Goal: Task Accomplishment & Management: Manage account settings

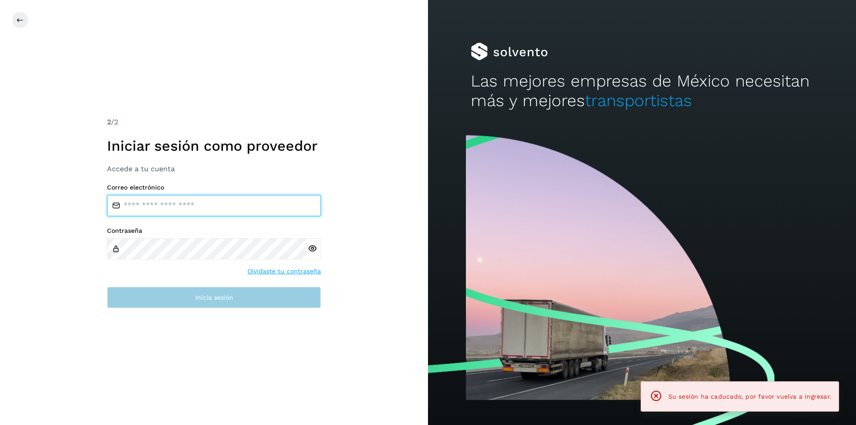
type input "**********"
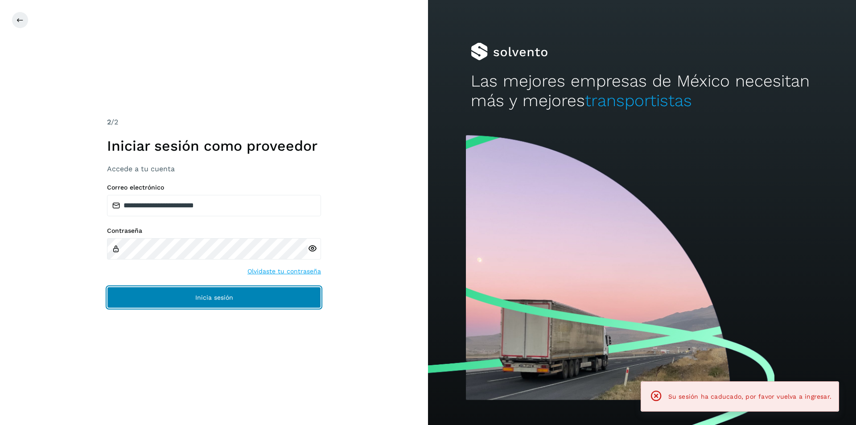
click at [263, 304] on button "Inicia sesión" at bounding box center [214, 297] width 214 height 21
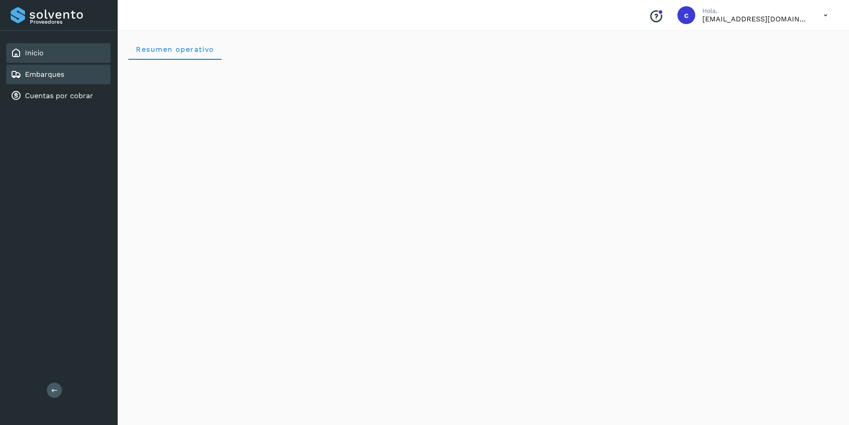
click at [27, 70] on link "Embarques" at bounding box center [44, 74] width 39 height 8
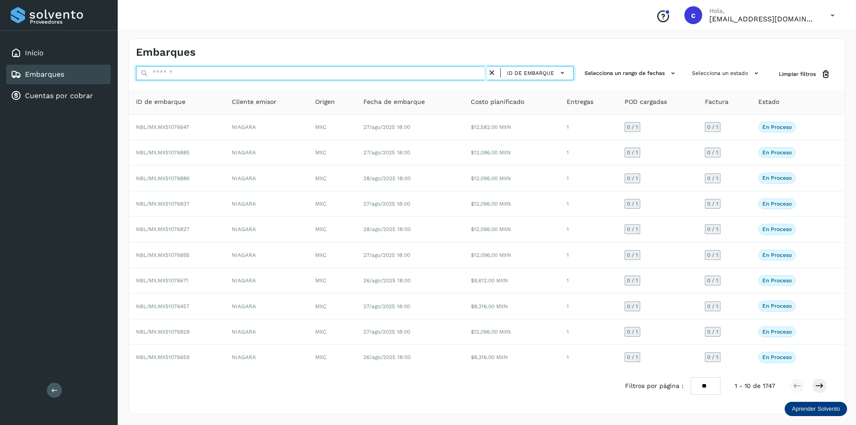
click at [357, 71] on input "text" at bounding box center [311, 73] width 351 height 14
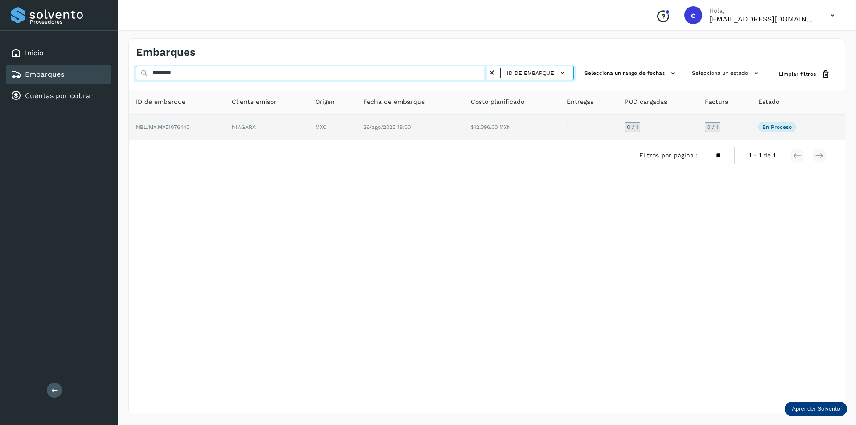
type input "********"
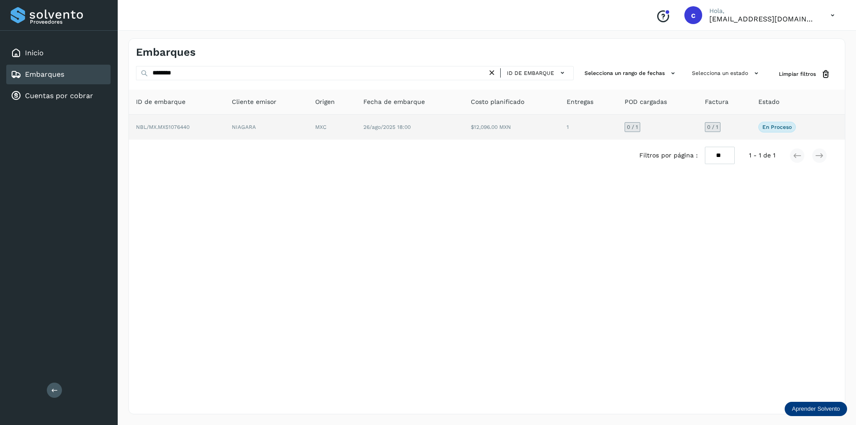
click at [256, 130] on td "NIAGARA" at bounding box center [266, 127] width 83 height 25
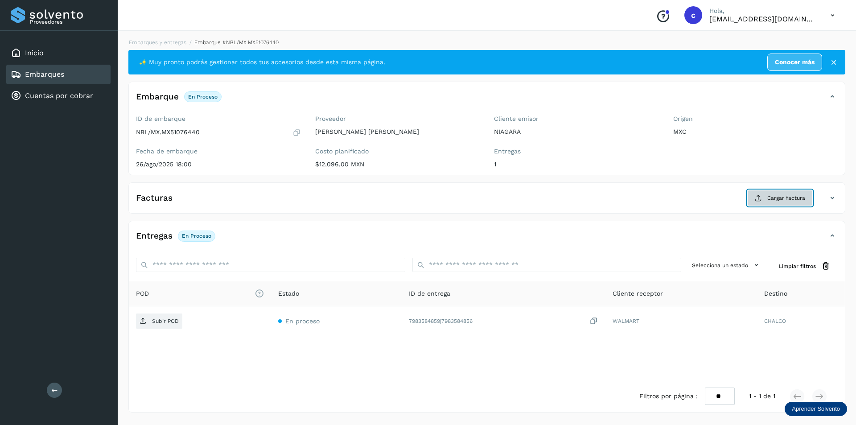
click at [792, 200] on span "Cargar factura" at bounding box center [786, 198] width 38 height 8
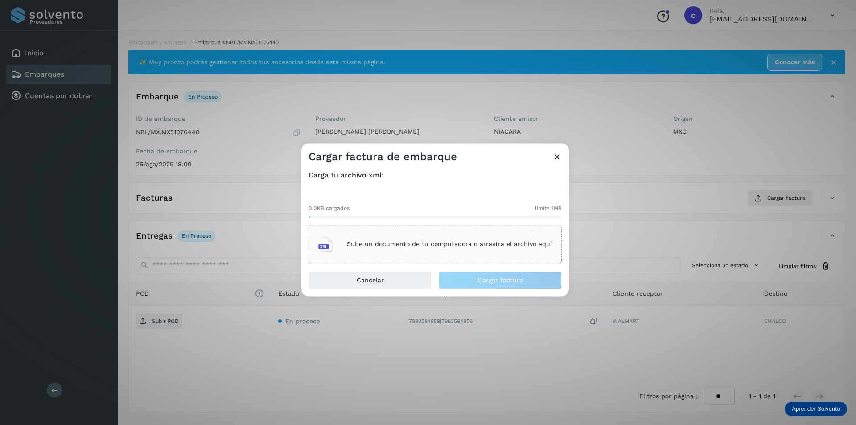
click at [498, 246] on p "Sube un documento de tu computadora o arrastra el archivo aquí" at bounding box center [449, 245] width 205 height 8
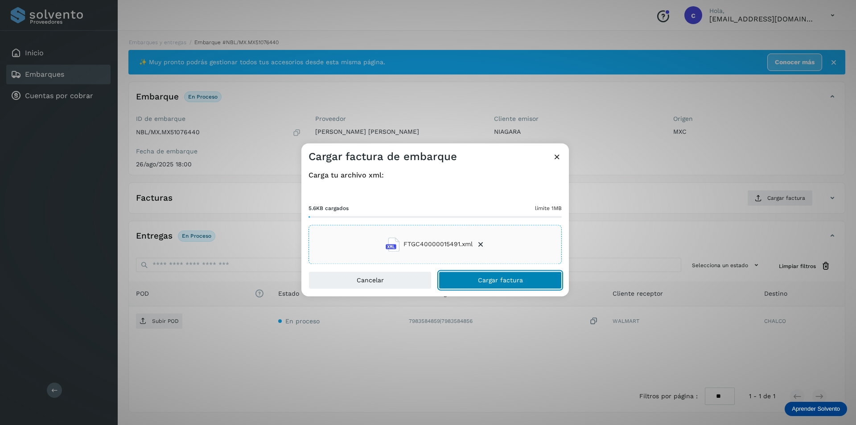
click at [532, 284] on button "Cargar factura" at bounding box center [500, 280] width 123 height 18
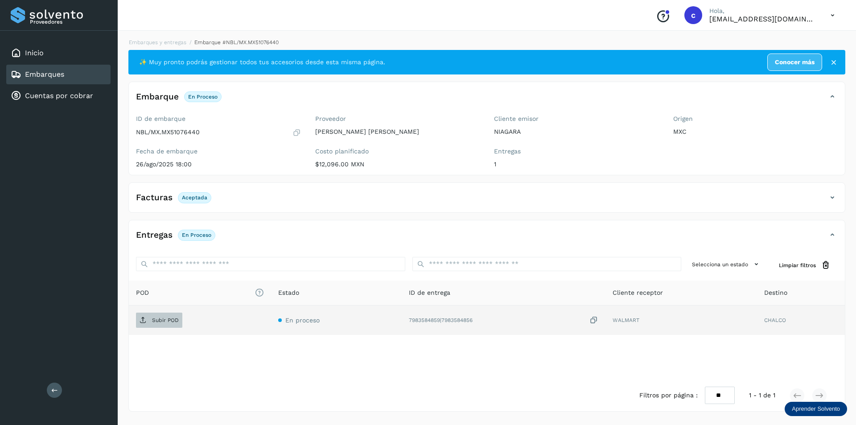
click at [158, 320] on p "Subir POD" at bounding box center [165, 320] width 27 height 6
click at [151, 320] on span "PDF" at bounding box center [151, 320] width 30 height 14
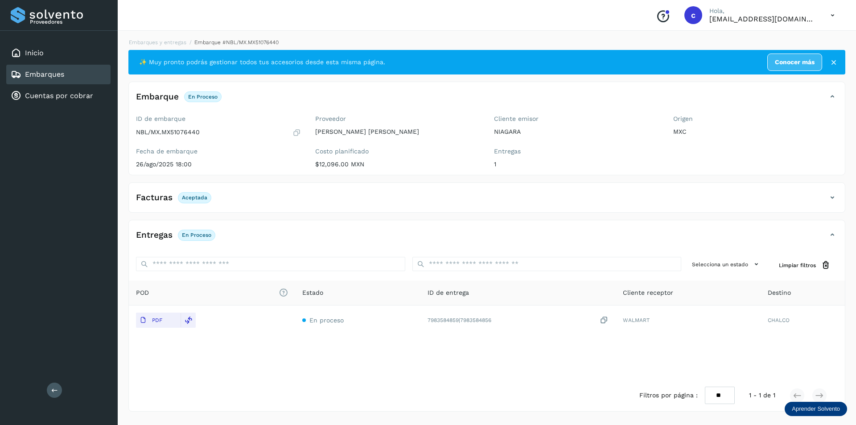
click at [80, 78] on div "Embarques" at bounding box center [58, 75] width 104 height 20
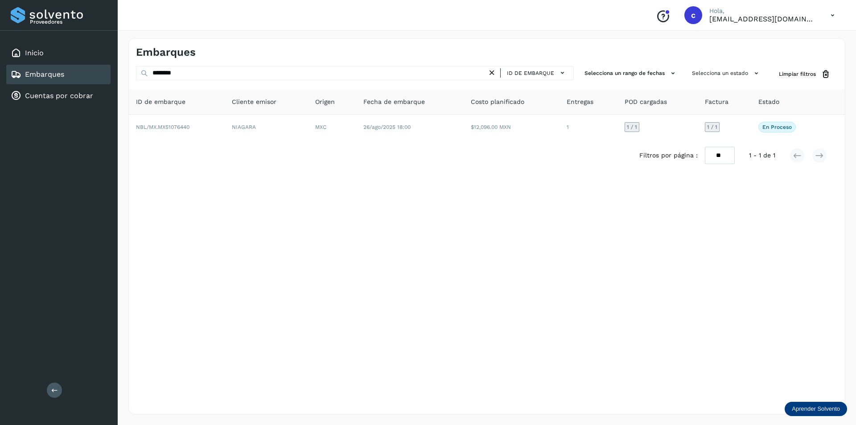
click at [493, 74] on icon at bounding box center [491, 72] width 9 height 9
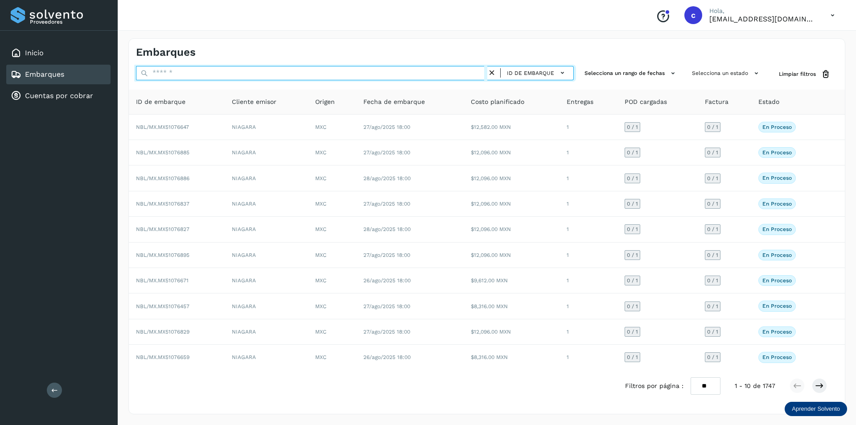
click at [381, 73] on input "text" at bounding box center [311, 73] width 351 height 14
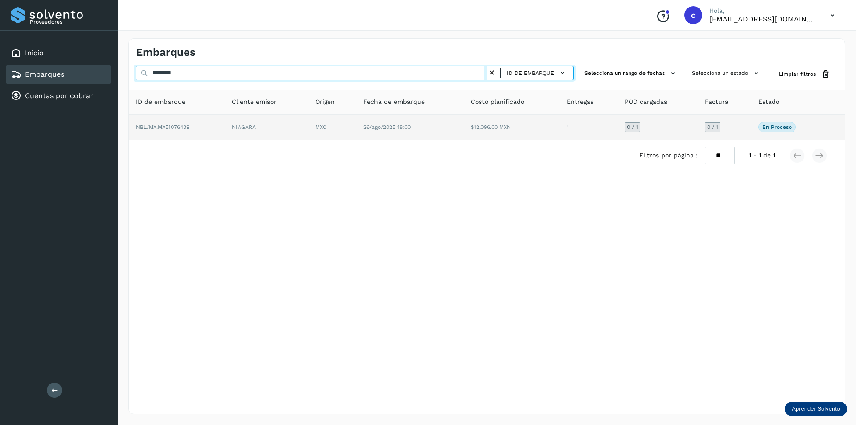
type input "********"
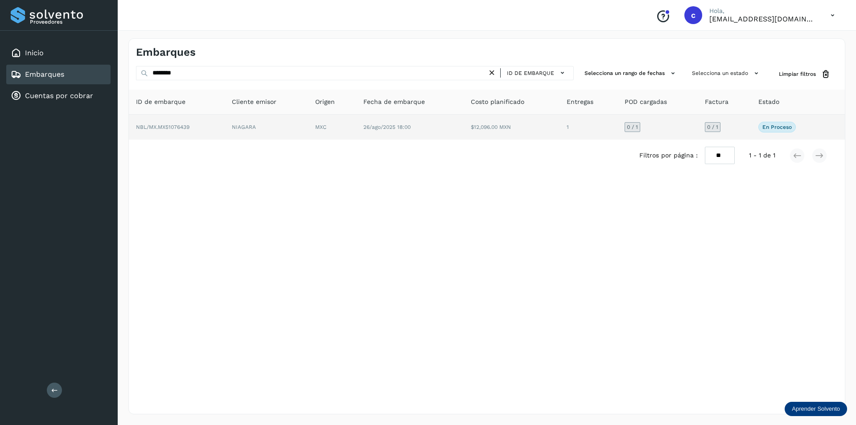
click at [305, 133] on td "NIAGARA" at bounding box center [266, 127] width 83 height 25
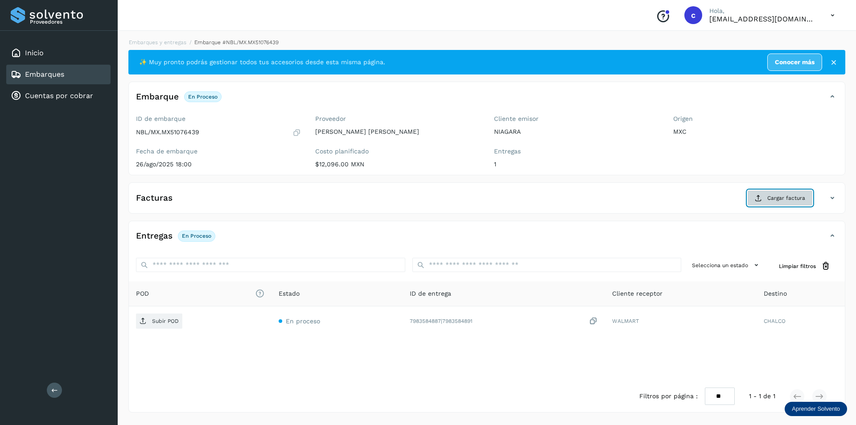
click at [786, 195] on span "Cargar factura" at bounding box center [786, 198] width 38 height 8
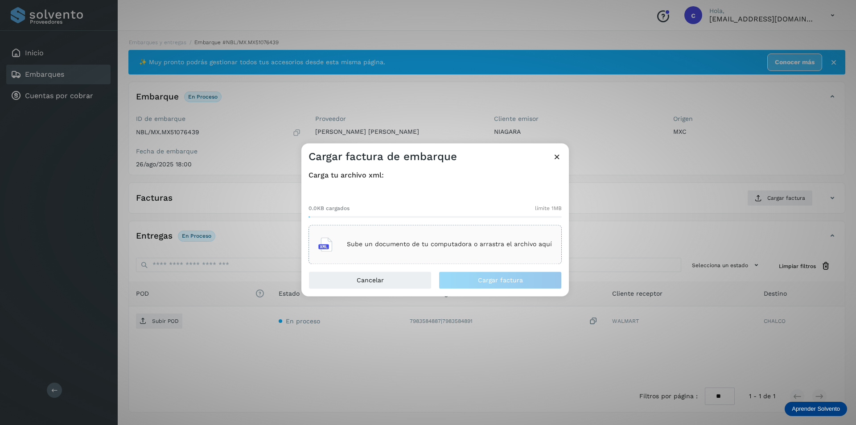
click at [435, 238] on div "Sube un documento de tu computadora o arrastra el archivo aquí" at bounding box center [435, 244] width 234 height 24
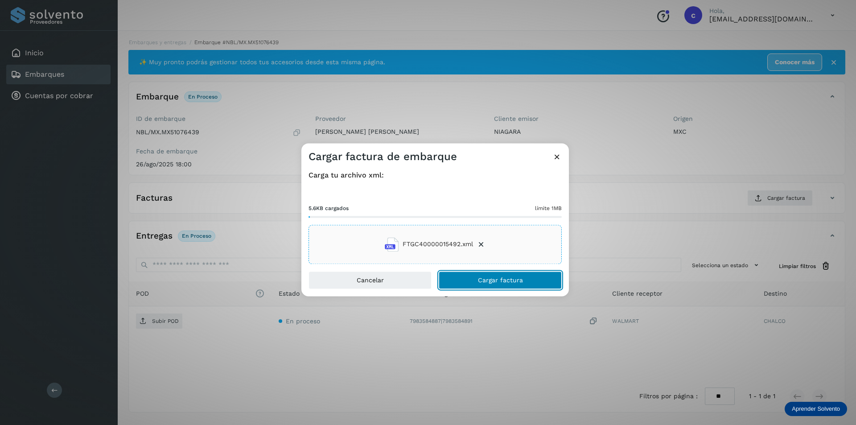
click at [518, 281] on span "Cargar factura" at bounding box center [500, 280] width 45 height 6
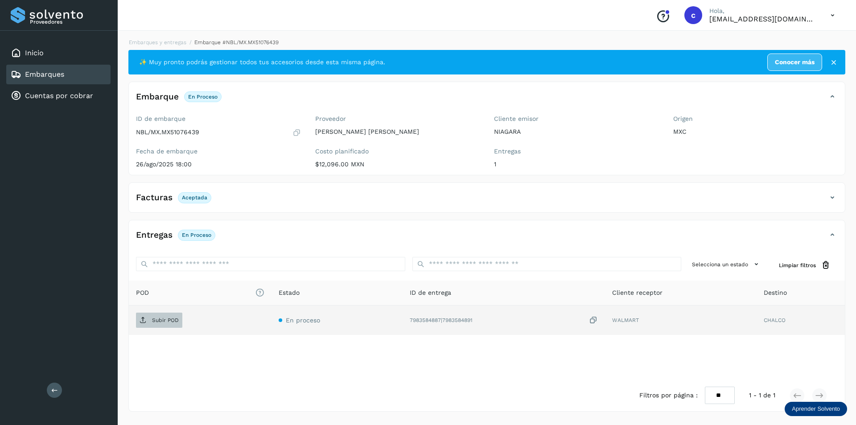
click at [159, 320] on p "Subir POD" at bounding box center [165, 320] width 27 height 6
click at [149, 328] on td "PDF" at bounding box center [212, 319] width 167 height 29
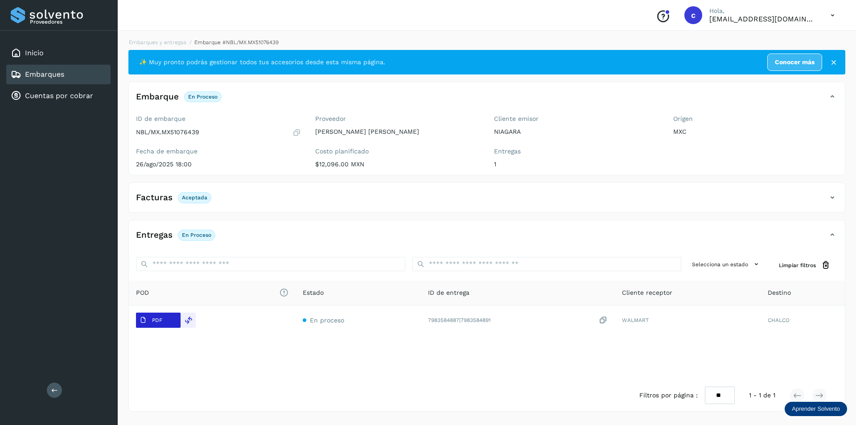
click at [158, 323] on p "PDF" at bounding box center [157, 320] width 10 height 6
click at [65, 74] on div "Embarques" at bounding box center [58, 75] width 104 height 20
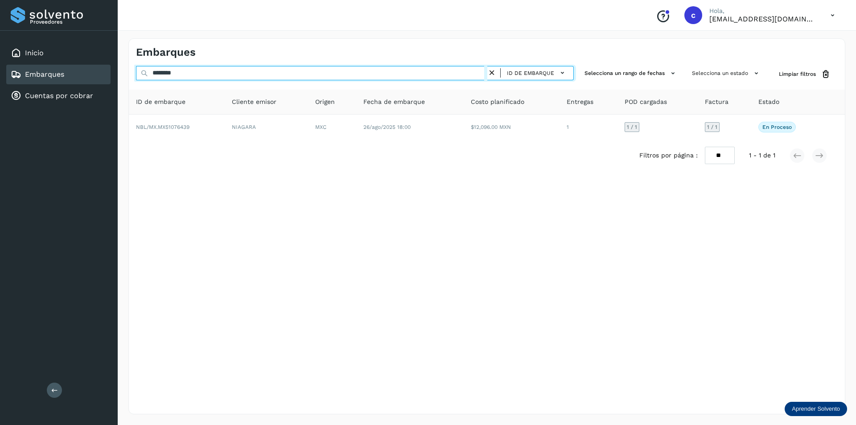
click at [218, 72] on input "********" at bounding box center [311, 73] width 351 height 14
type input "*"
click at [218, 72] on input "********" at bounding box center [311, 73] width 351 height 14
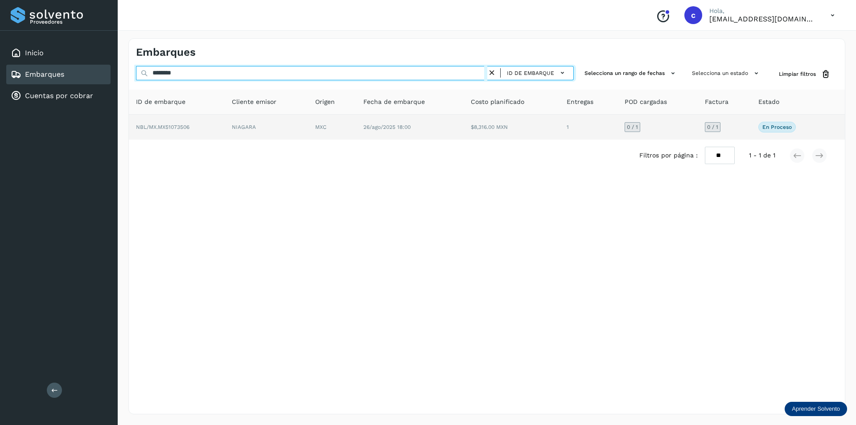
type input "********"
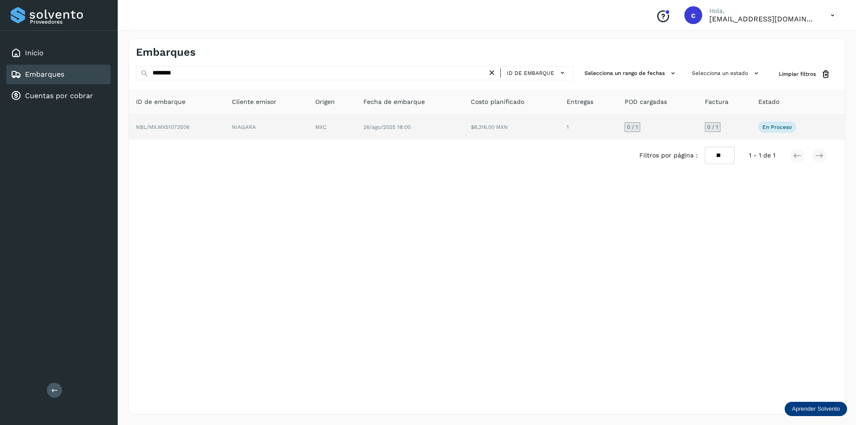
click at [230, 121] on td "NIAGARA" at bounding box center [266, 127] width 83 height 25
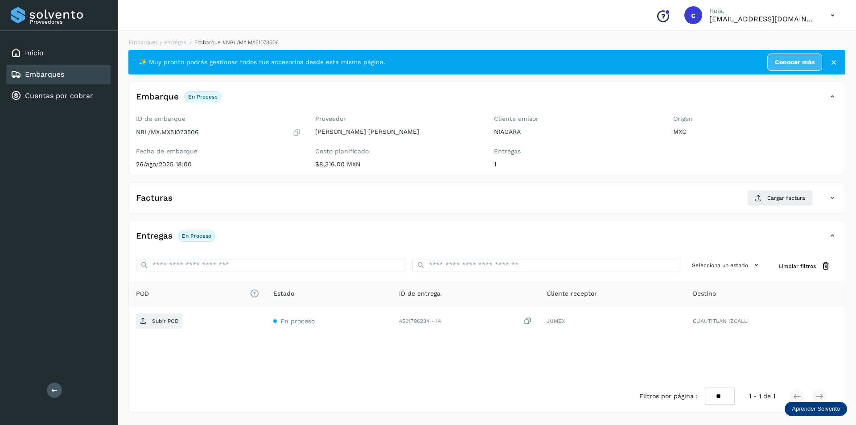
click at [763, 207] on div "Facturas Cargar factura" at bounding box center [487, 201] width 716 height 23
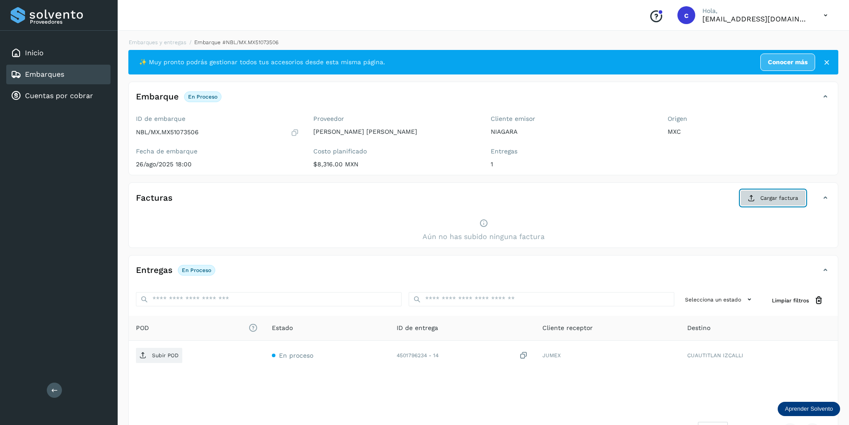
click at [768, 197] on span "Cargar factura" at bounding box center [779, 198] width 38 height 8
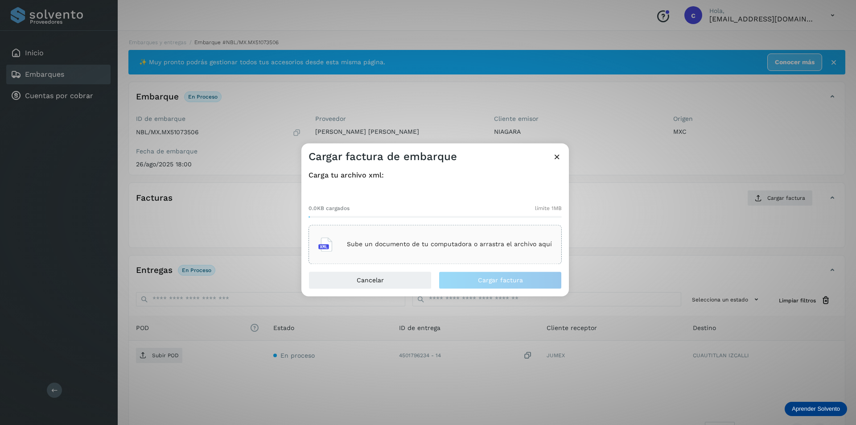
click at [441, 251] on div "Sube un documento de tu computadora o arrastra el archivo aquí" at bounding box center [435, 244] width 234 height 24
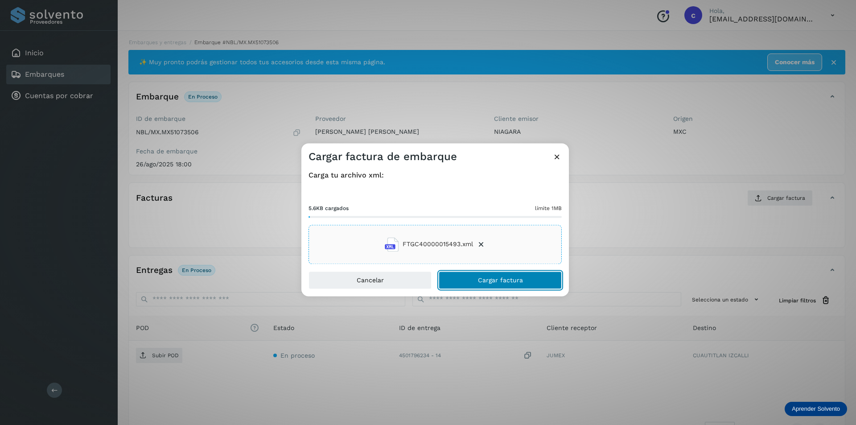
click at [481, 284] on button "Cargar factura" at bounding box center [500, 280] width 123 height 18
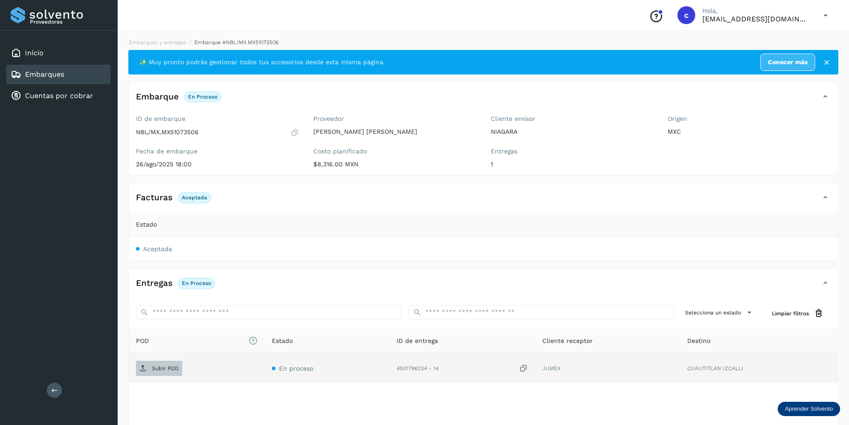
click at [148, 369] on span "Subir POD" at bounding box center [159, 368] width 46 height 14
click at [156, 368] on p "PDF" at bounding box center [157, 368] width 10 height 6
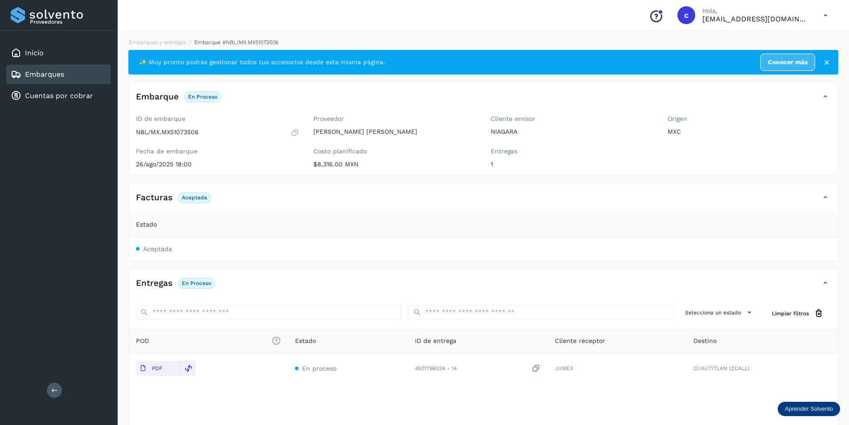
click at [86, 77] on div "Embarques" at bounding box center [58, 75] width 104 height 20
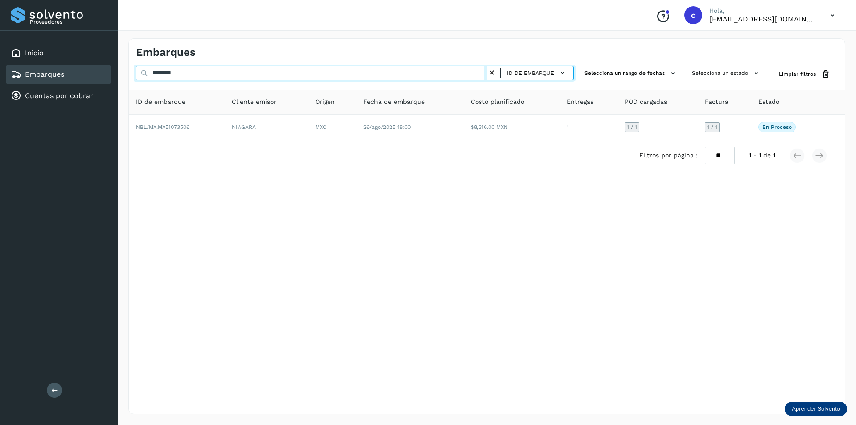
click at [223, 70] on input "********" at bounding box center [311, 73] width 351 height 14
type input "*"
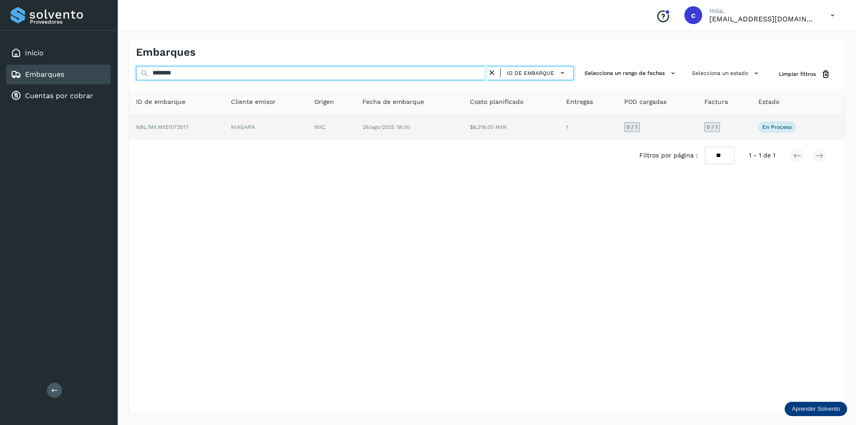
type input "********"
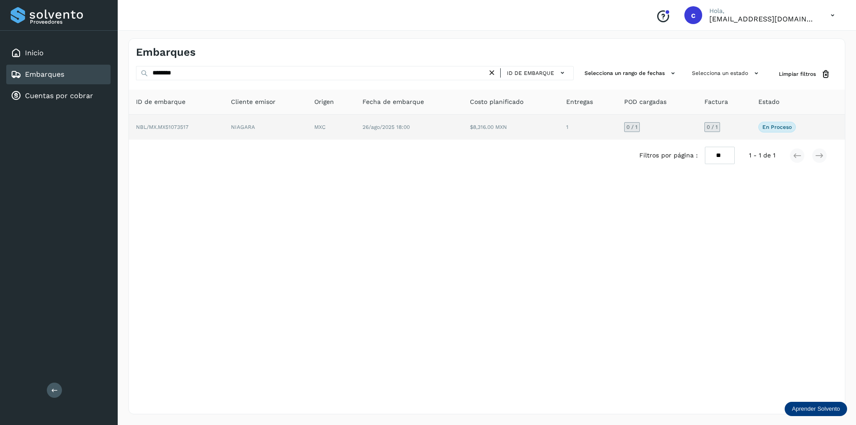
click at [223, 117] on td "NBL/MX.MX51073517" at bounding box center [176, 127] width 95 height 25
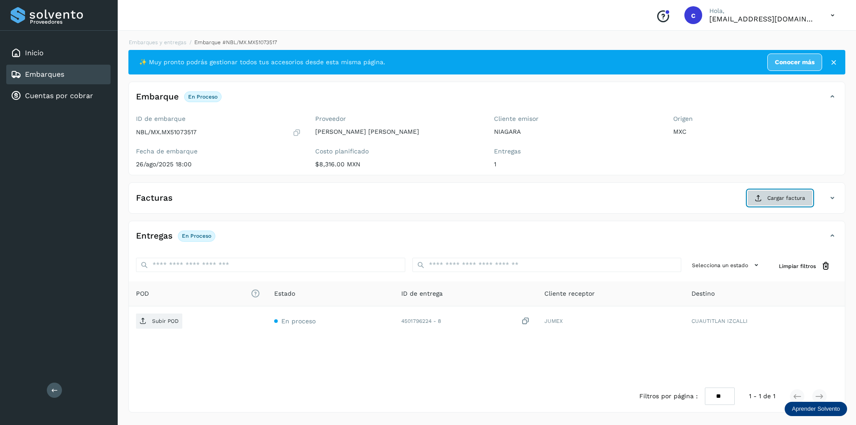
click at [772, 197] on span "Cargar factura" at bounding box center [786, 198] width 38 height 8
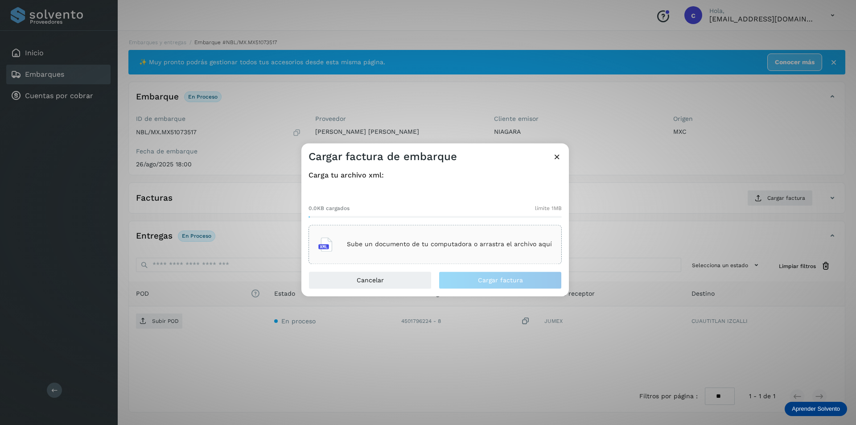
click at [452, 236] on div "Sube un documento de tu computadora o arrastra el archivo aquí" at bounding box center [435, 244] width 234 height 24
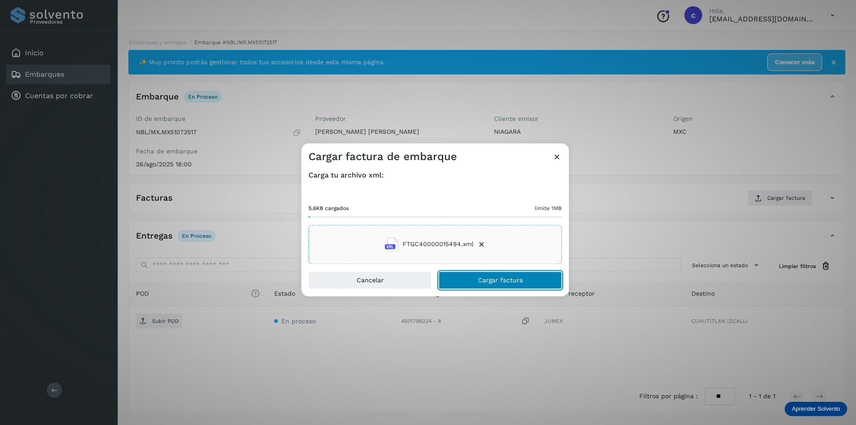
click at [515, 275] on button "Cargar factura" at bounding box center [500, 280] width 123 height 18
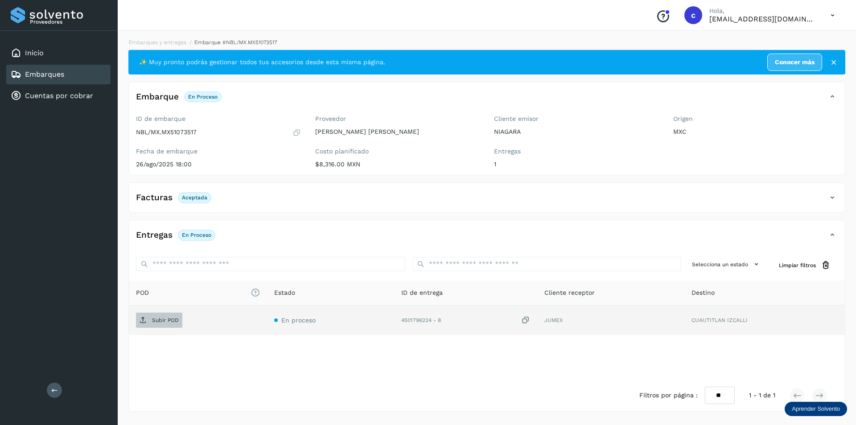
click at [175, 319] on p "Subir POD" at bounding box center [165, 320] width 27 height 6
click at [161, 320] on p "PDF" at bounding box center [157, 320] width 10 height 6
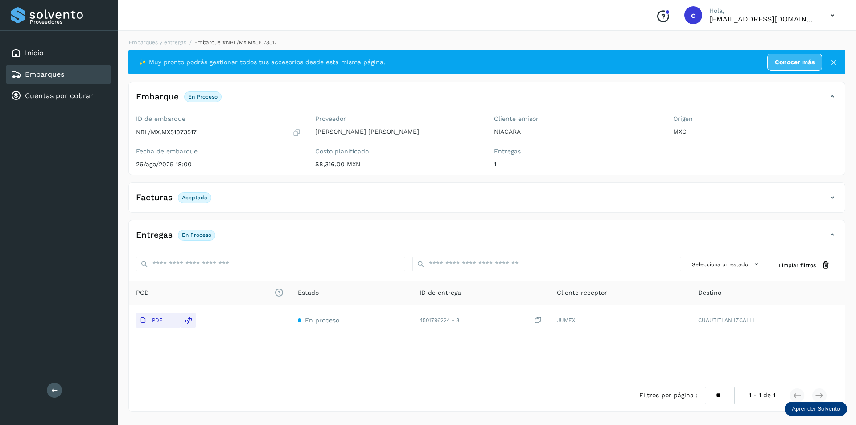
click at [42, 78] on link "Embarques" at bounding box center [44, 74] width 39 height 8
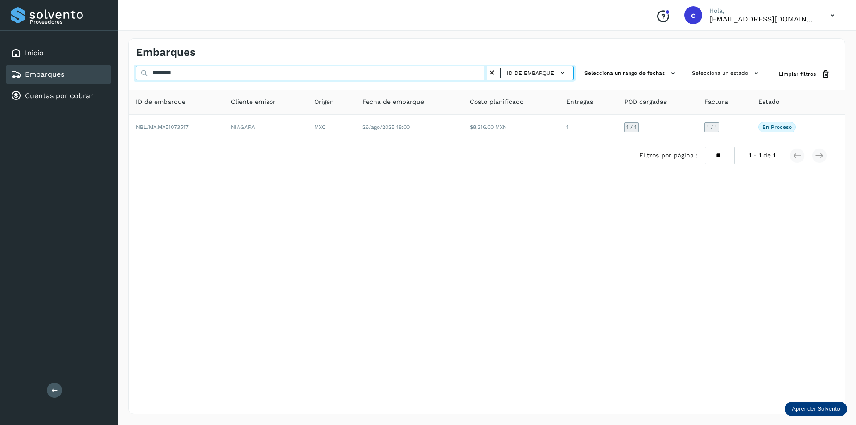
click at [301, 72] on input "********" at bounding box center [311, 73] width 351 height 14
type input "*"
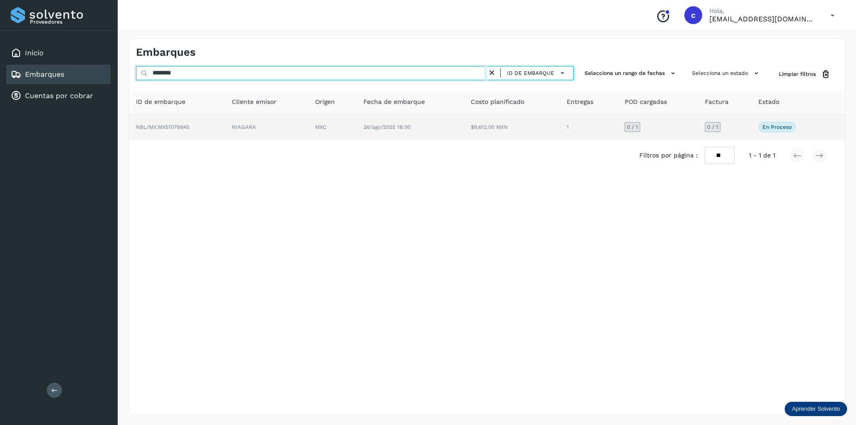
type input "********"
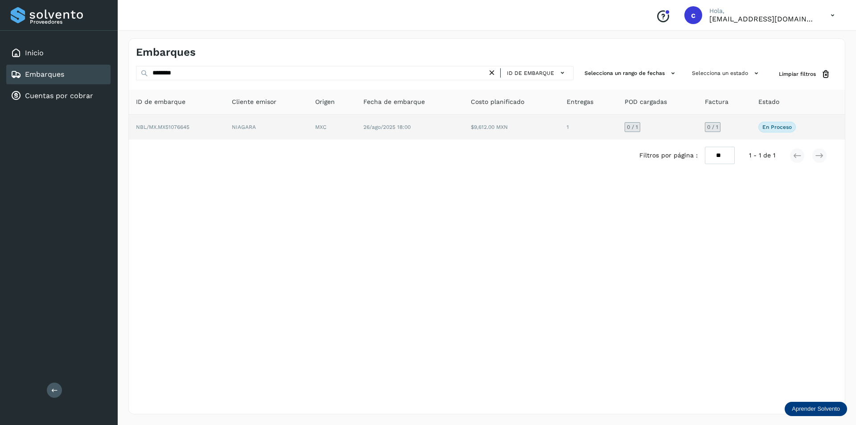
click at [225, 134] on td "NBL/MX.MX51076645" at bounding box center [177, 127] width 96 height 25
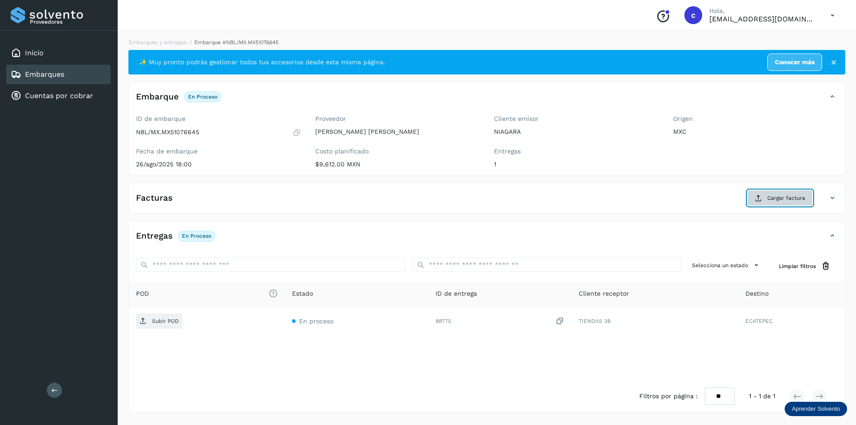
click at [750, 195] on button "Cargar factura" at bounding box center [780, 198] width 66 height 16
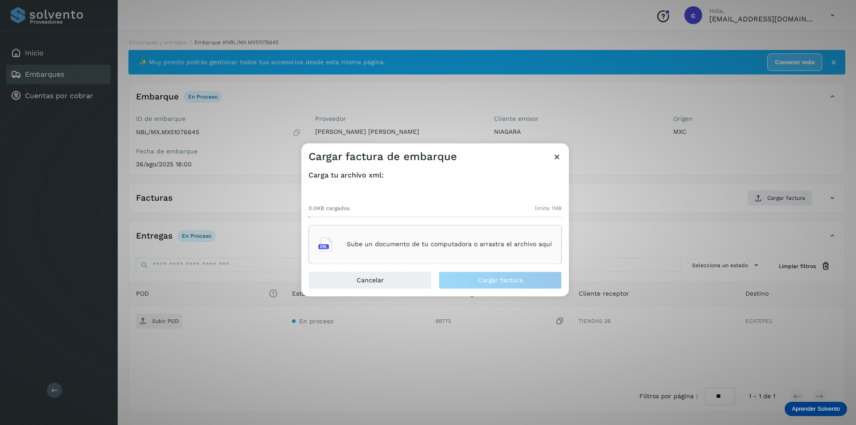
click at [474, 237] on div "Sube un documento de tu computadora o arrastra el archivo aquí" at bounding box center [435, 244] width 234 height 24
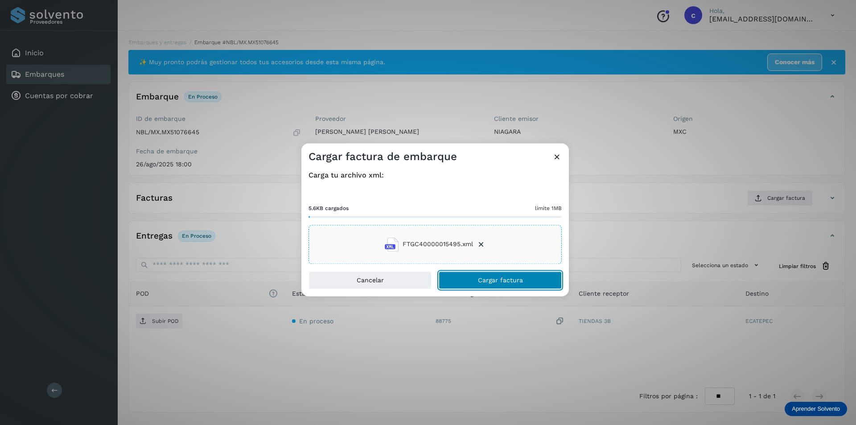
click at [527, 288] on button "Cargar factura" at bounding box center [500, 280] width 123 height 18
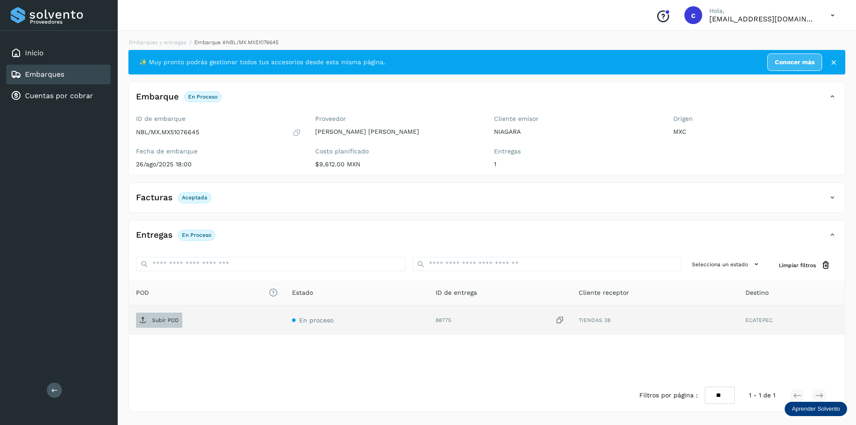
click at [152, 321] on p "Subir POD" at bounding box center [165, 320] width 27 height 6
click at [167, 317] on button "PDF" at bounding box center [158, 319] width 45 height 15
click at [158, 318] on p "PDF" at bounding box center [157, 320] width 10 height 6
click at [188, 318] on icon at bounding box center [189, 320] width 8 height 8
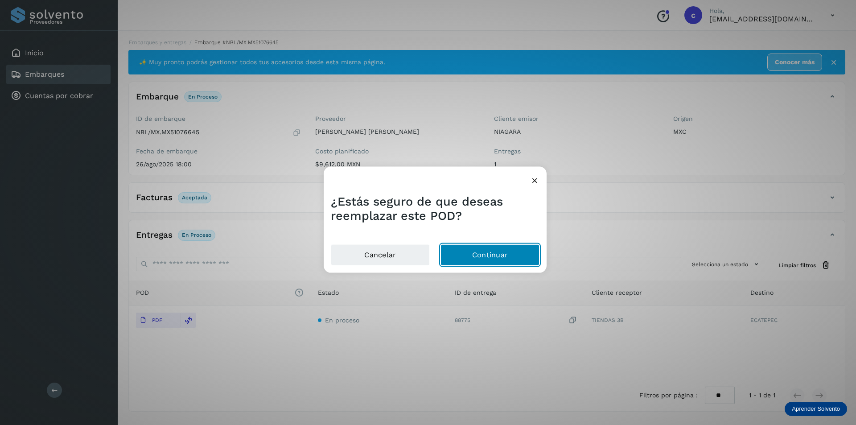
click at [458, 249] on button "Continuar" at bounding box center [489, 254] width 99 height 21
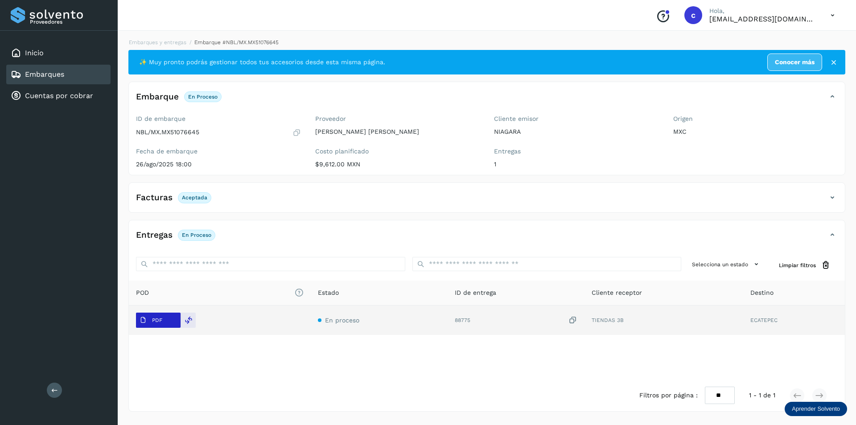
click at [149, 317] on span "PDF" at bounding box center [151, 320] width 30 height 14
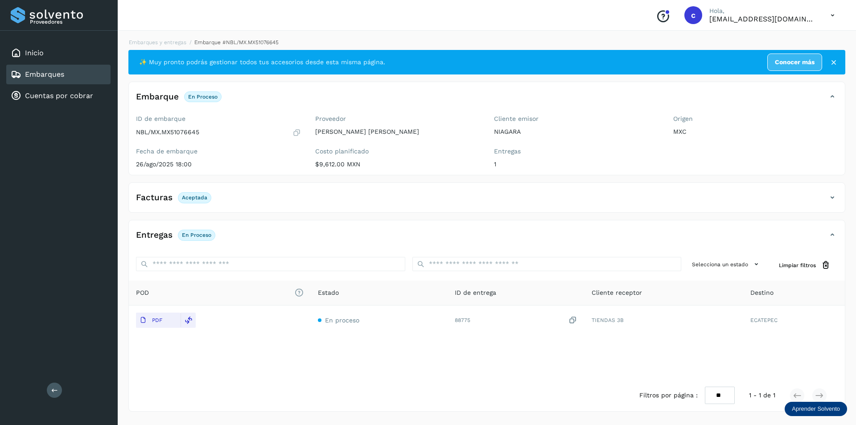
click at [81, 82] on div "Embarques" at bounding box center [58, 75] width 104 height 20
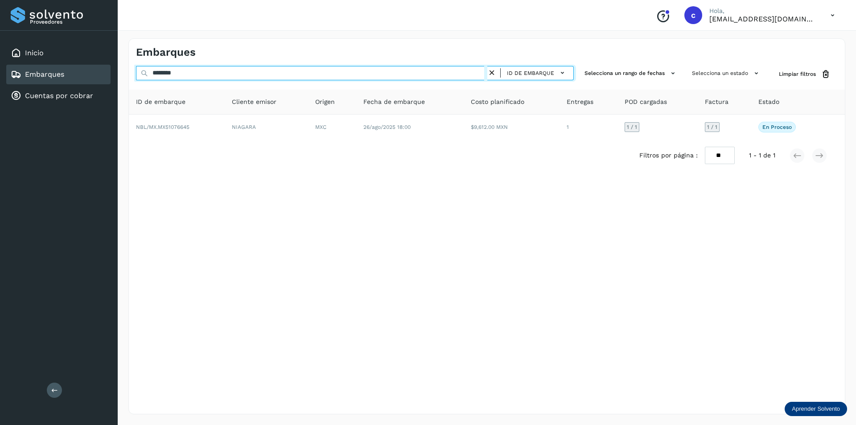
click at [229, 67] on input "********" at bounding box center [311, 73] width 351 height 14
type input "*"
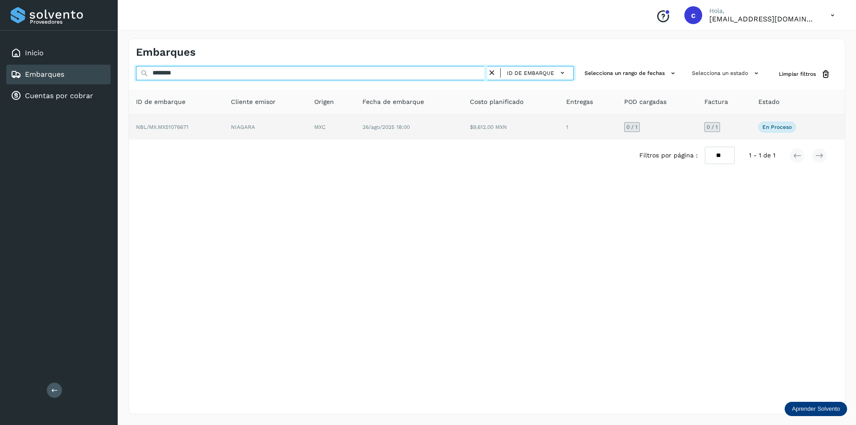
type input "********"
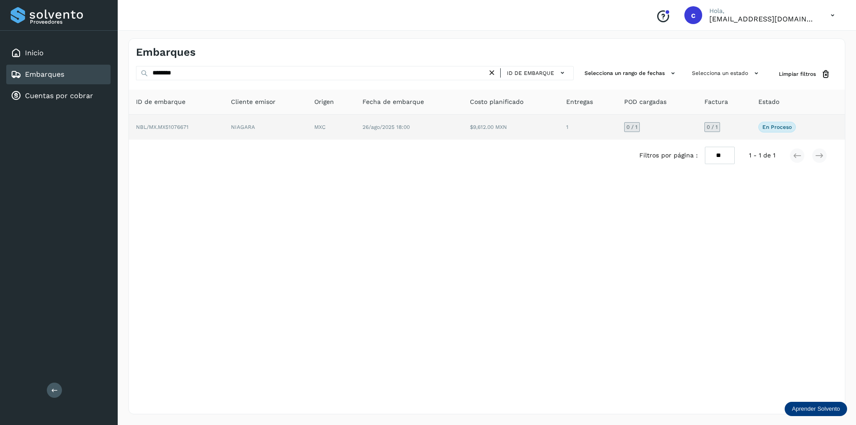
click at [203, 130] on td "NBL/MX.MX51076671" at bounding box center [176, 127] width 95 height 25
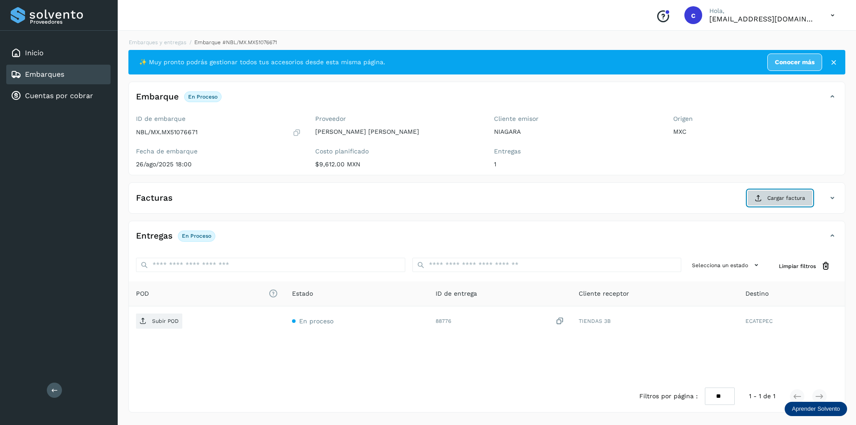
click at [768, 194] on span "Cargar factura" at bounding box center [786, 198] width 38 height 8
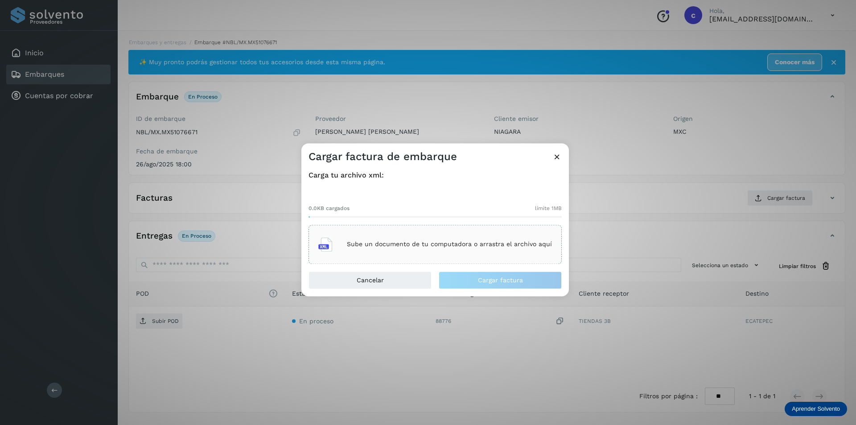
click at [478, 242] on p "Sube un documento de tu computadora o arrastra el archivo aquí" at bounding box center [449, 245] width 205 height 8
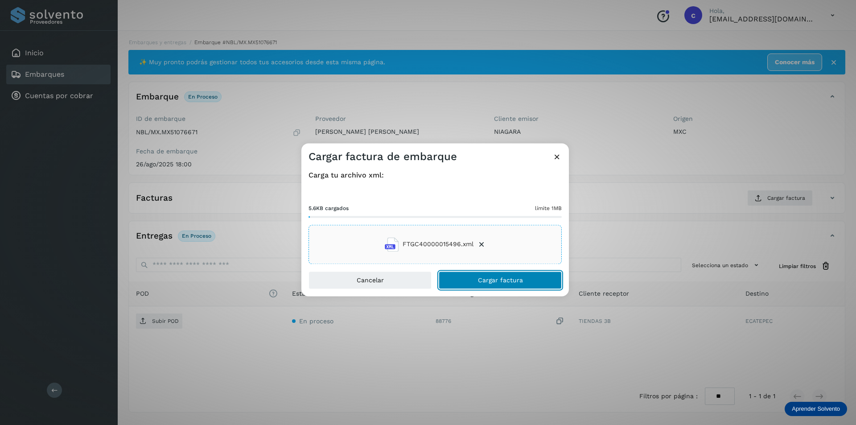
click at [493, 284] on button "Cargar factura" at bounding box center [500, 280] width 123 height 18
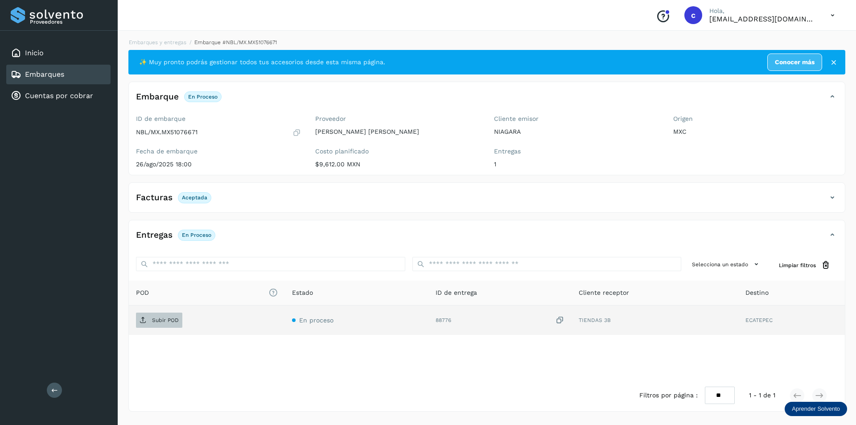
click at [171, 314] on span "Subir POD" at bounding box center [159, 320] width 46 height 14
click at [140, 323] on icon at bounding box center [143, 319] width 7 height 7
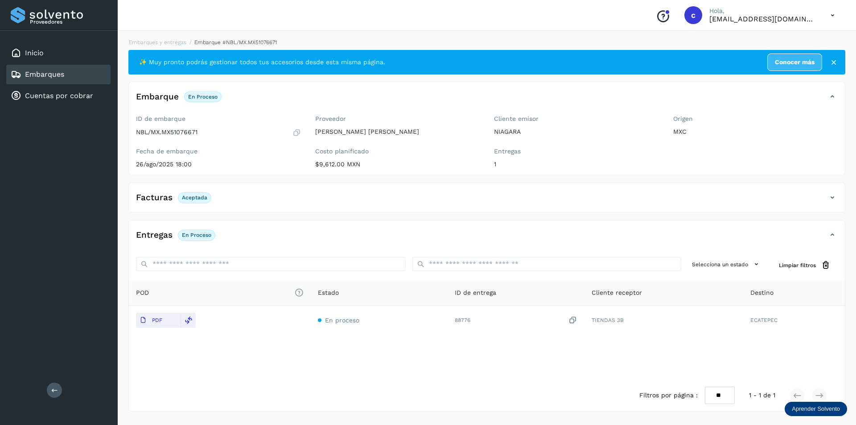
click at [69, 76] on div "Embarques" at bounding box center [58, 75] width 104 height 20
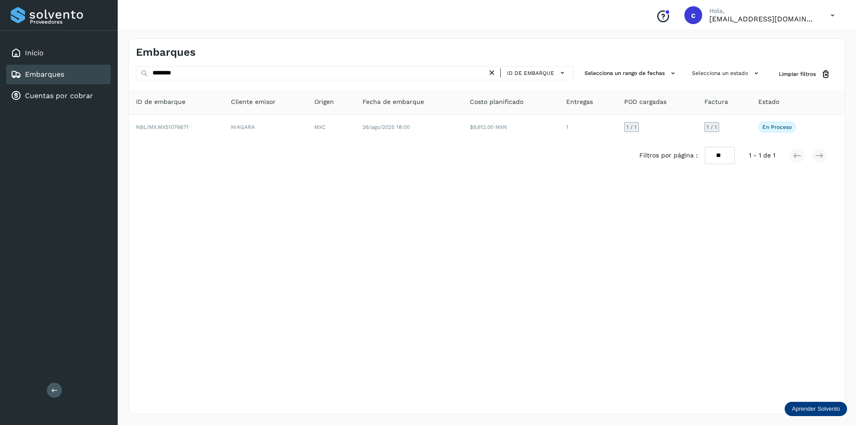
click at [492, 74] on icon at bounding box center [491, 72] width 9 height 9
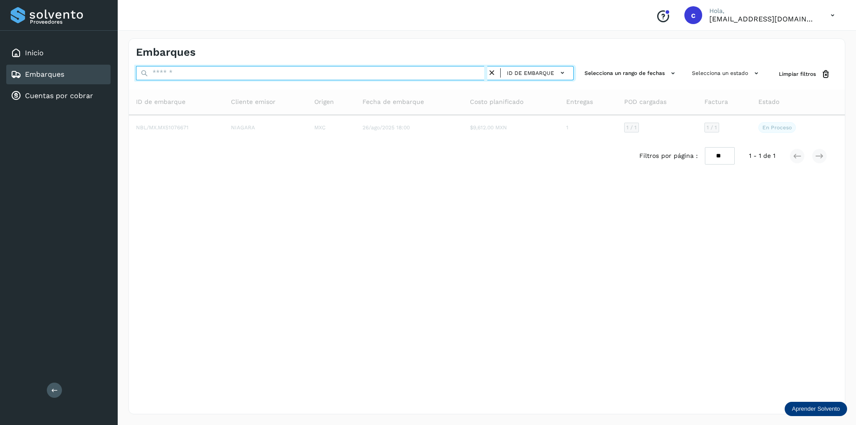
click at [389, 74] on input "text" at bounding box center [311, 73] width 351 height 14
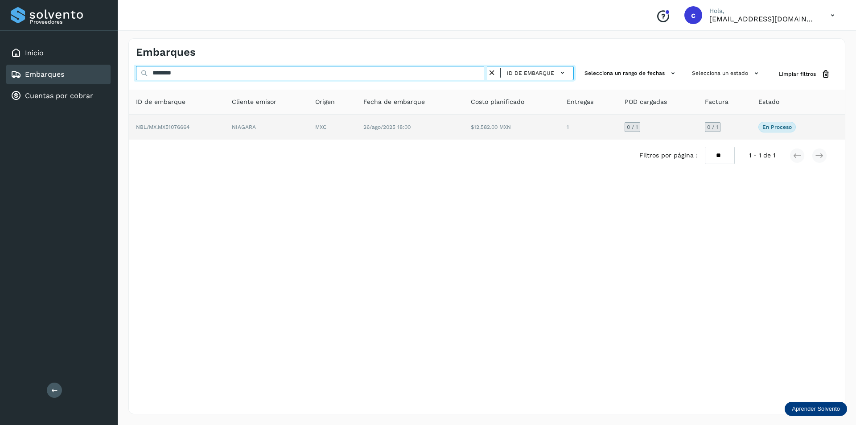
type input "********"
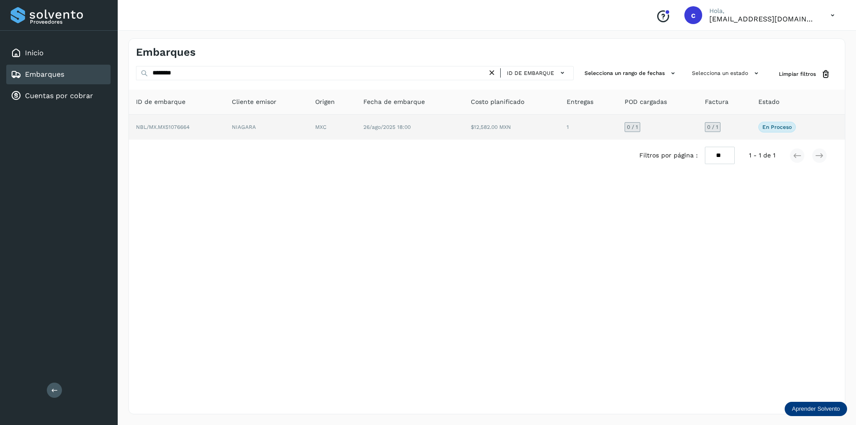
click at [287, 132] on td "NIAGARA" at bounding box center [266, 127] width 83 height 25
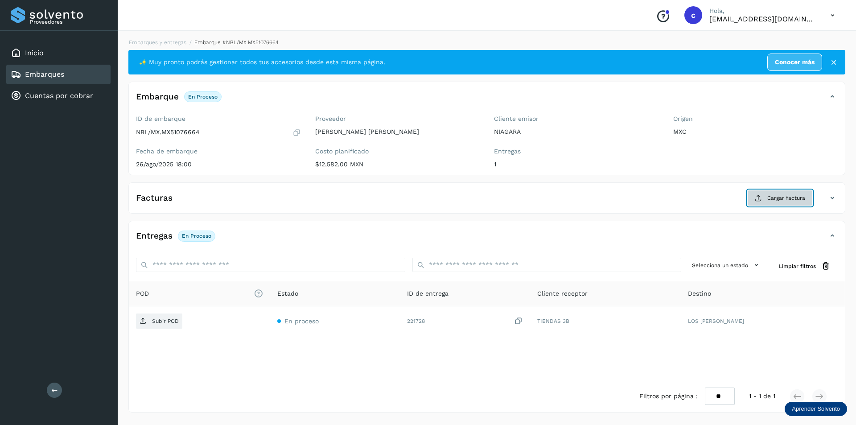
click at [775, 202] on span "Cargar factura" at bounding box center [786, 198] width 38 height 8
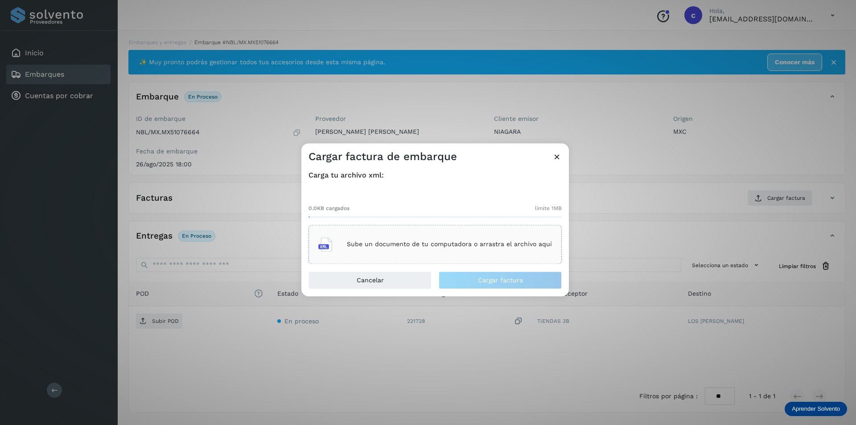
click at [520, 241] on p "Sube un documento de tu computadora o arrastra el archivo aquí" at bounding box center [449, 245] width 205 height 8
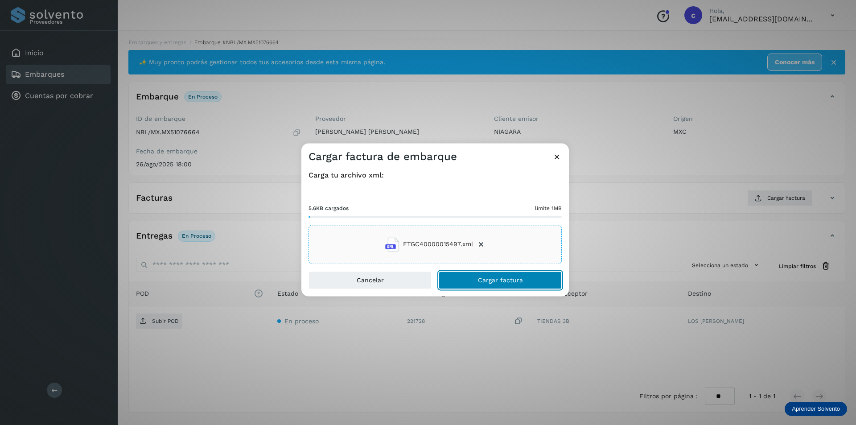
click at [488, 285] on button "Cargar factura" at bounding box center [500, 280] width 123 height 18
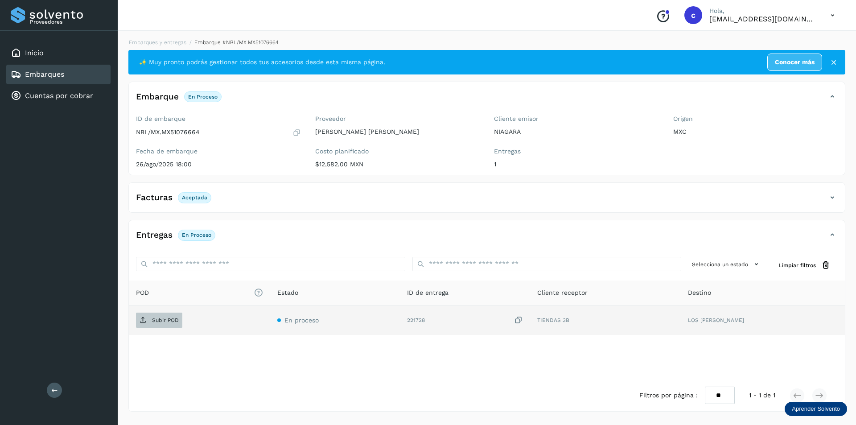
click at [163, 318] on p "Subir POD" at bounding box center [165, 320] width 27 height 6
click at [164, 319] on span "PDF" at bounding box center [151, 320] width 30 height 14
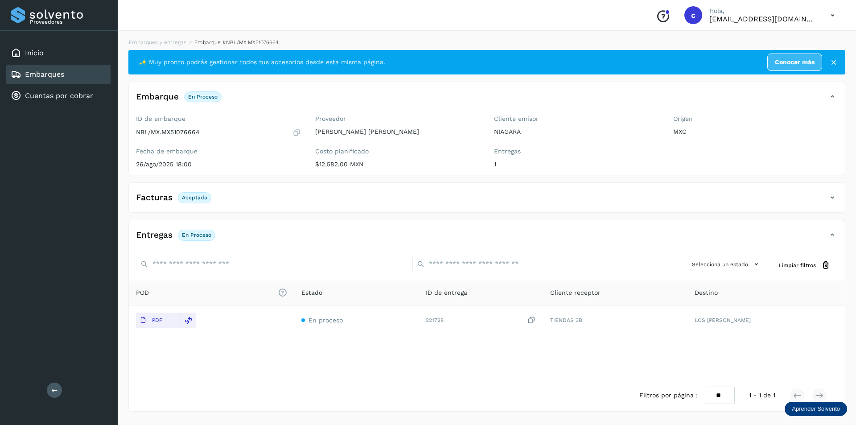
click at [60, 72] on link "Embarques" at bounding box center [44, 74] width 39 height 8
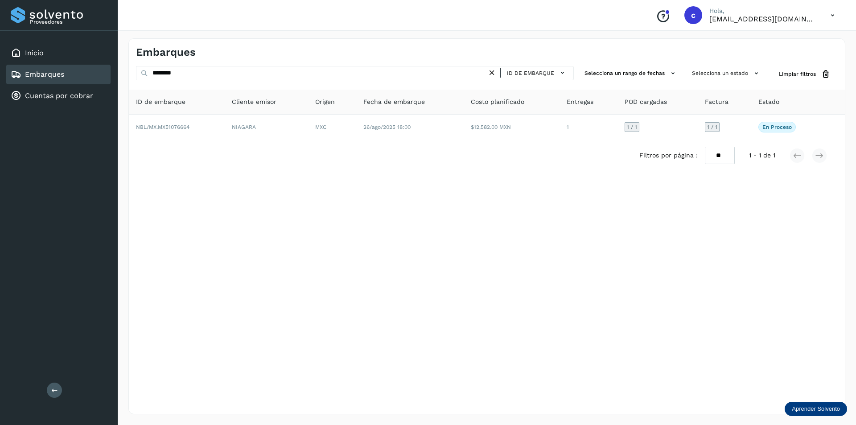
click at [491, 69] on icon at bounding box center [491, 72] width 9 height 9
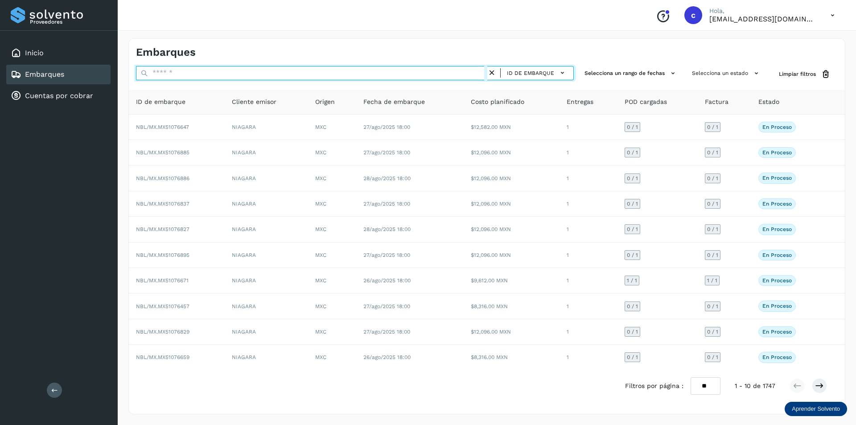
click at [456, 75] on input "text" at bounding box center [311, 73] width 351 height 14
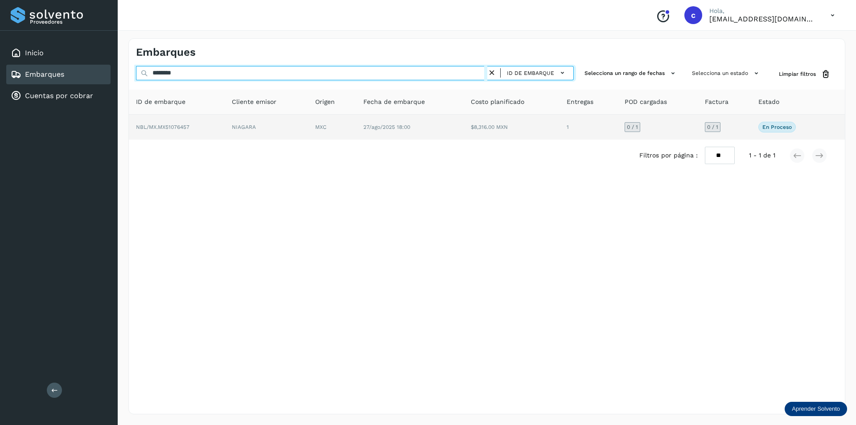
type input "********"
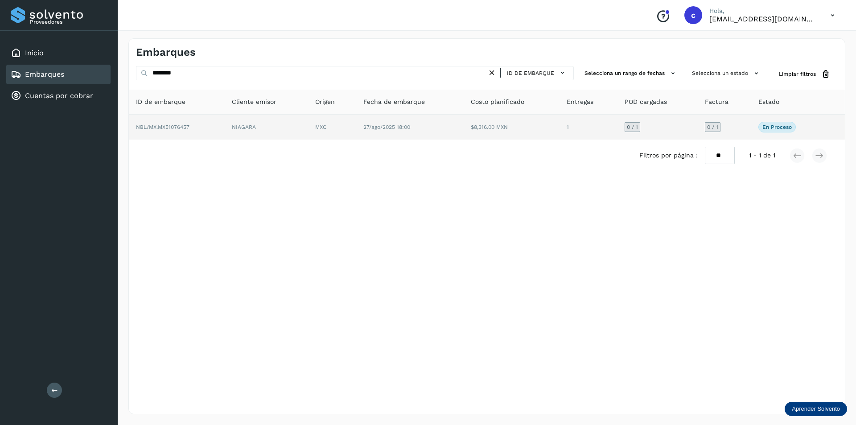
click at [264, 120] on td "NIAGARA" at bounding box center [266, 127] width 83 height 25
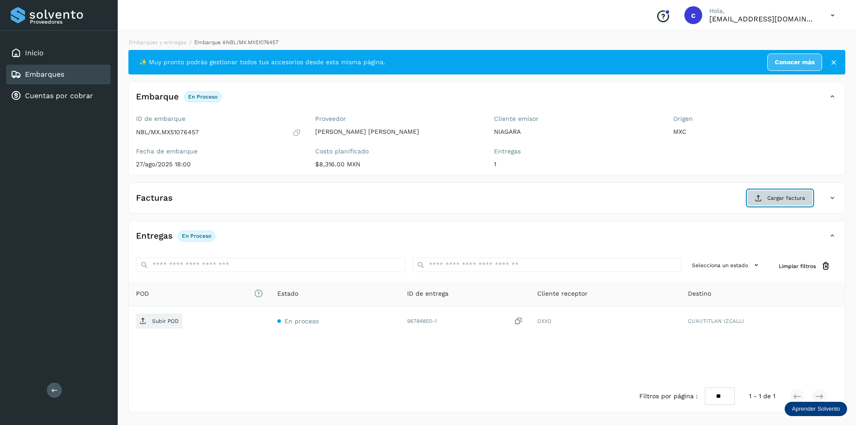
click at [771, 196] on span "Cargar factura" at bounding box center [786, 198] width 38 height 8
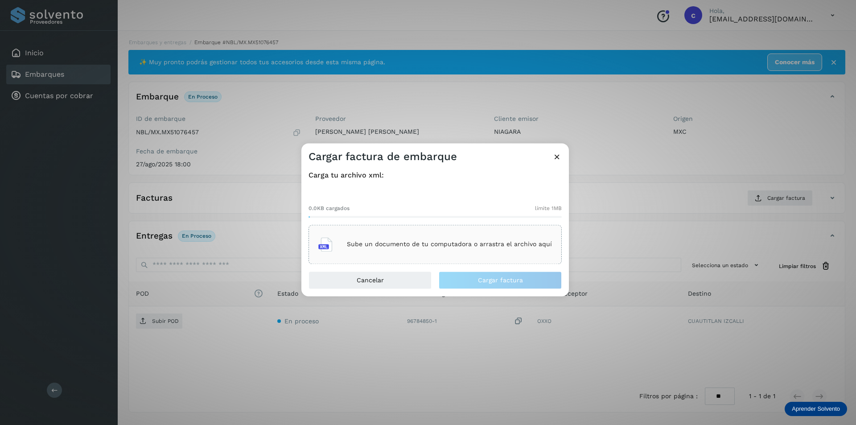
click at [408, 230] on div "Sube un documento de tu computadora o arrastra el archivo aquí" at bounding box center [434, 244] width 253 height 39
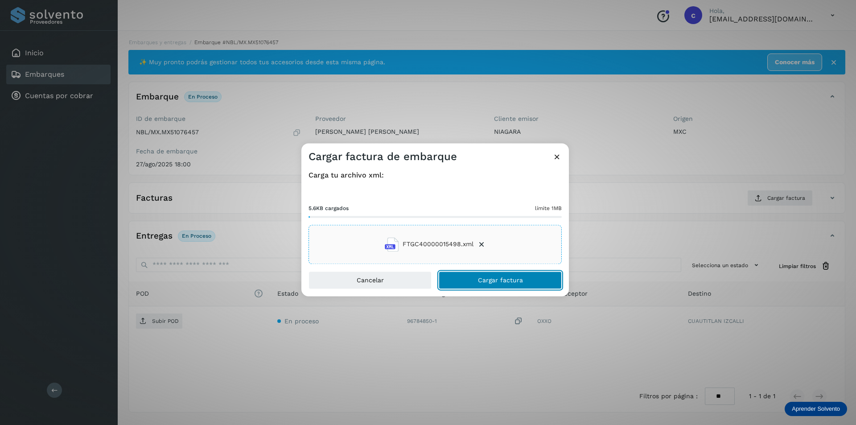
click at [483, 275] on button "Cargar factura" at bounding box center [500, 280] width 123 height 18
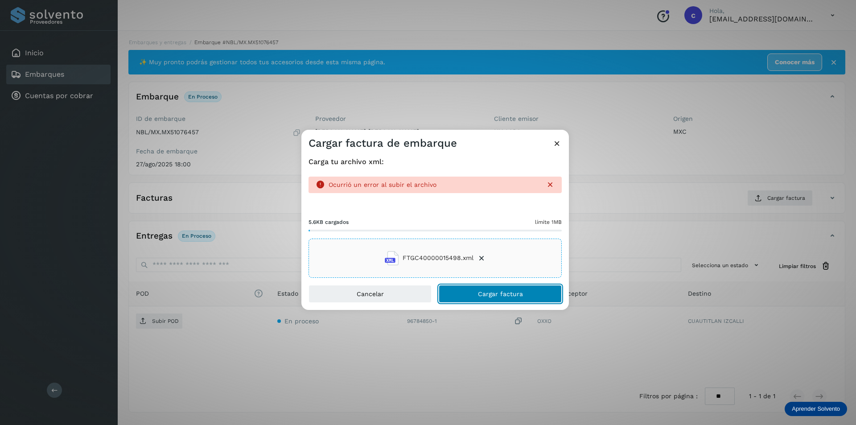
click at [487, 291] on span "Cargar factura" at bounding box center [500, 294] width 45 height 6
click at [558, 144] on icon at bounding box center [556, 143] width 9 height 9
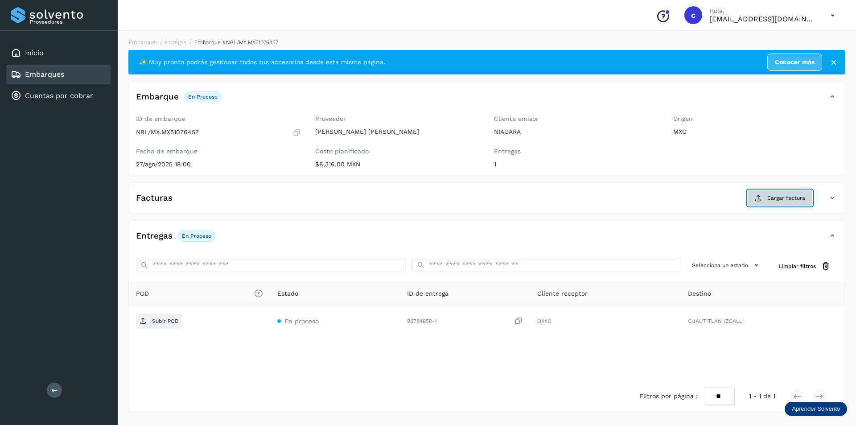
click at [784, 202] on button "Cargar factura" at bounding box center [780, 198] width 66 height 16
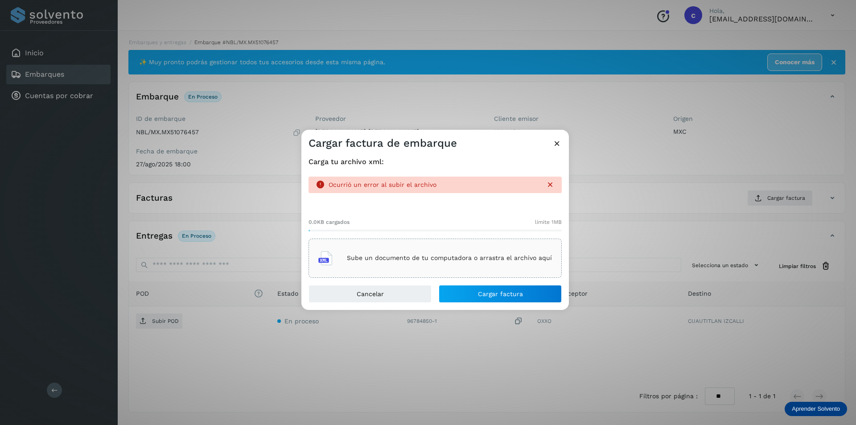
click at [495, 259] on p "Sube un documento de tu computadora o arrastra el archivo aquí" at bounding box center [449, 258] width 205 height 8
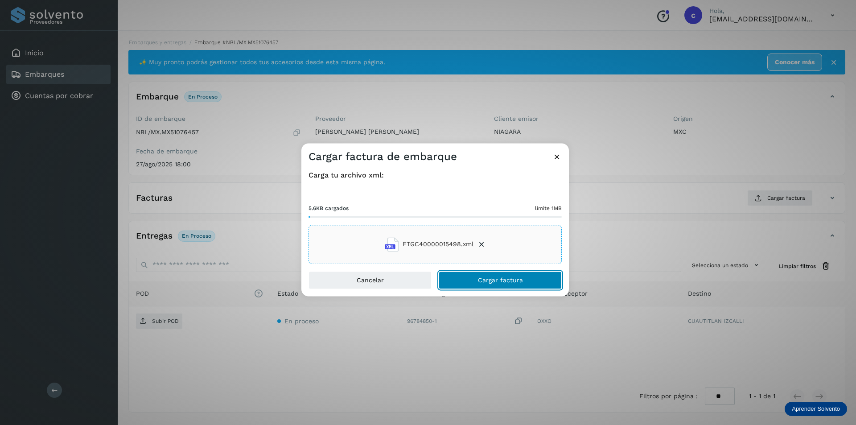
click at [504, 277] on span "Cargar factura" at bounding box center [500, 280] width 45 height 6
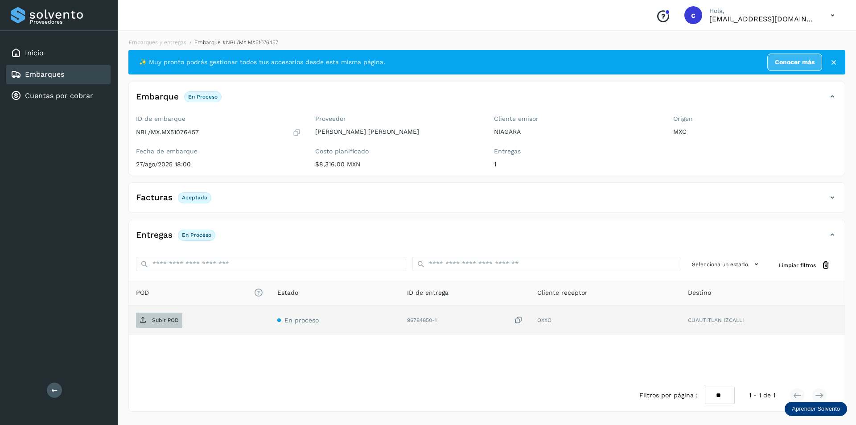
click at [148, 316] on span "Subir POD" at bounding box center [159, 320] width 46 height 14
click at [155, 316] on span "PDF" at bounding box center [151, 320] width 30 height 14
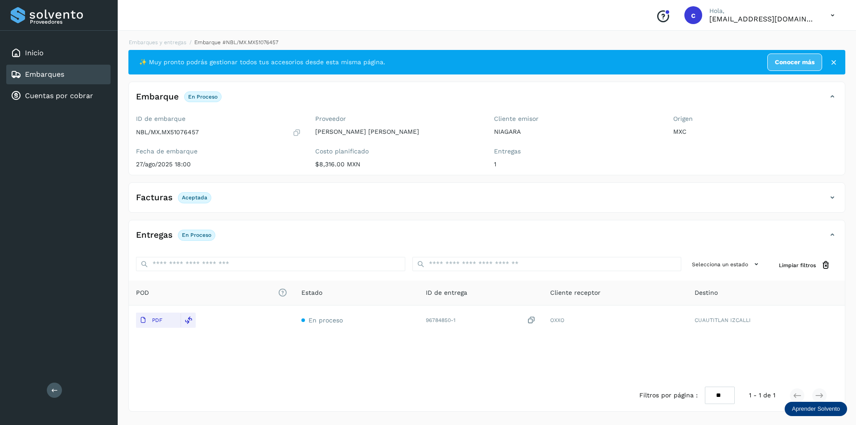
click at [61, 73] on link "Embarques" at bounding box center [44, 74] width 39 height 8
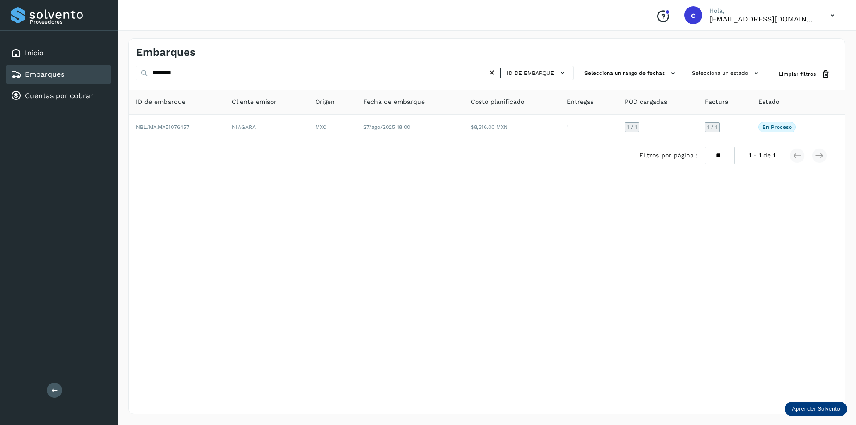
click at [45, 73] on link "Embarques" at bounding box center [44, 74] width 39 height 8
click at [70, 78] on div "Embarques" at bounding box center [58, 75] width 104 height 20
click at [493, 76] on icon at bounding box center [491, 72] width 9 height 9
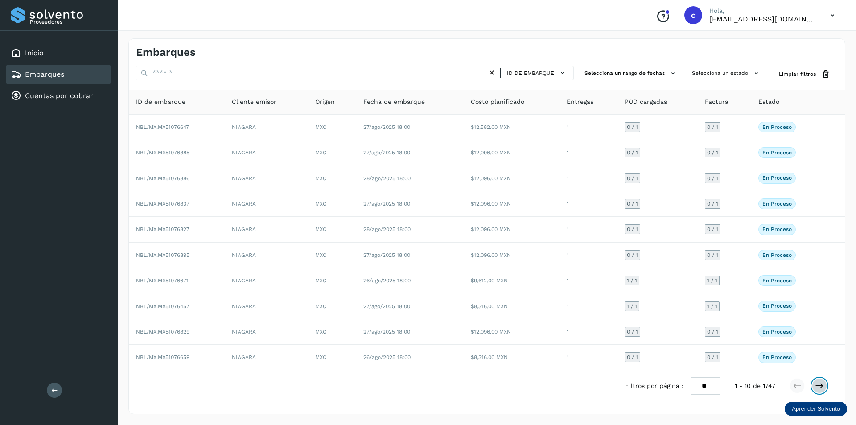
click at [821, 389] on icon at bounding box center [819, 385] width 9 height 9
click at [817, 390] on button at bounding box center [819, 385] width 15 height 15
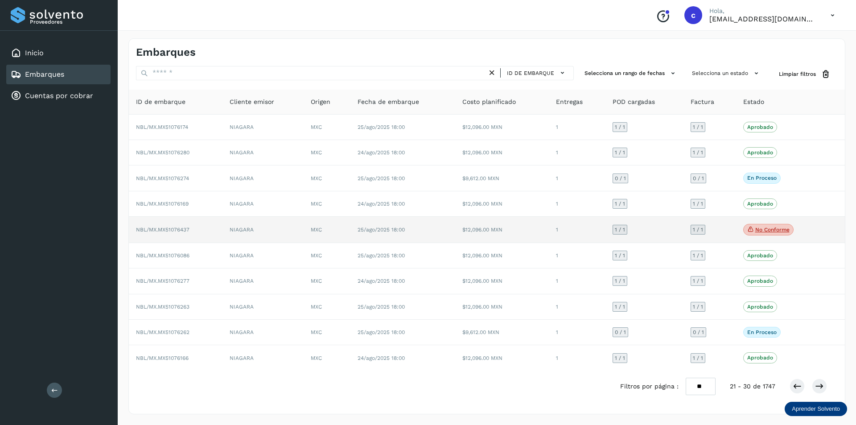
click at [755, 232] on p "No conforme" at bounding box center [772, 229] width 34 height 6
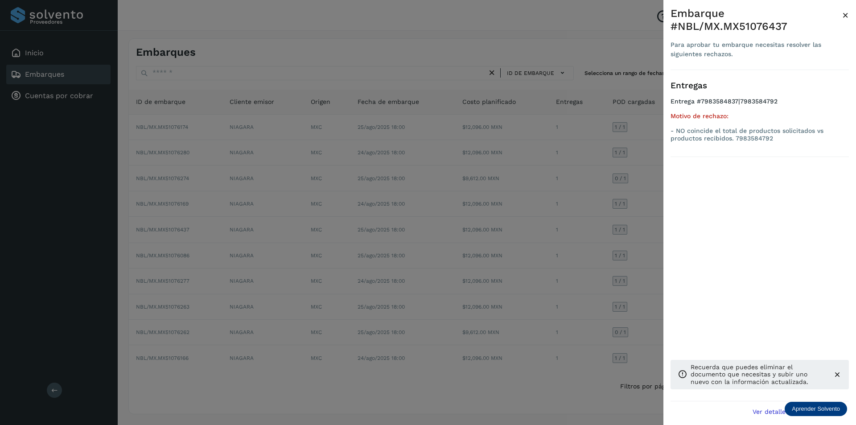
click at [653, 210] on div at bounding box center [428, 212] width 856 height 425
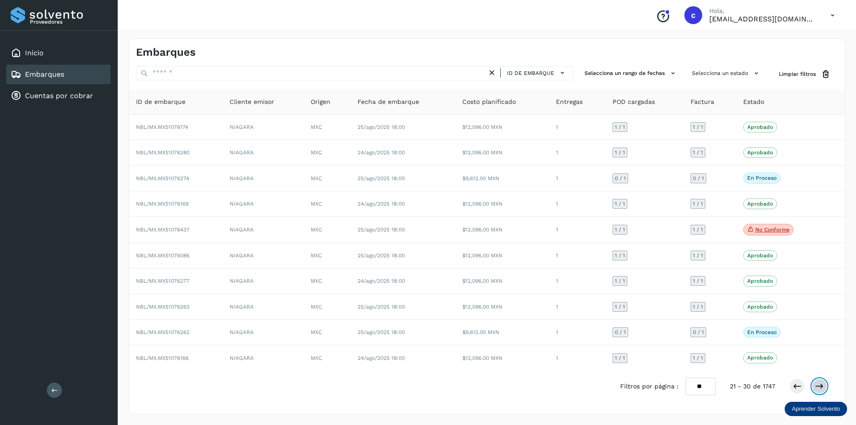
click at [820, 385] on icon at bounding box center [819, 386] width 9 height 9
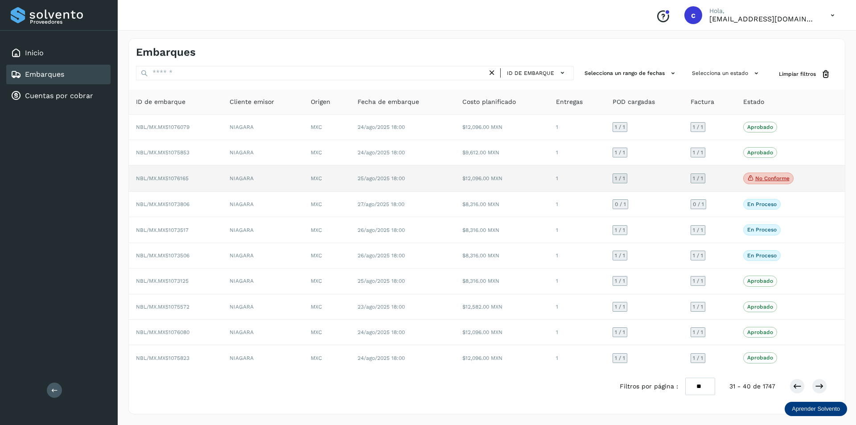
click at [775, 179] on p "No conforme" at bounding box center [772, 178] width 34 height 6
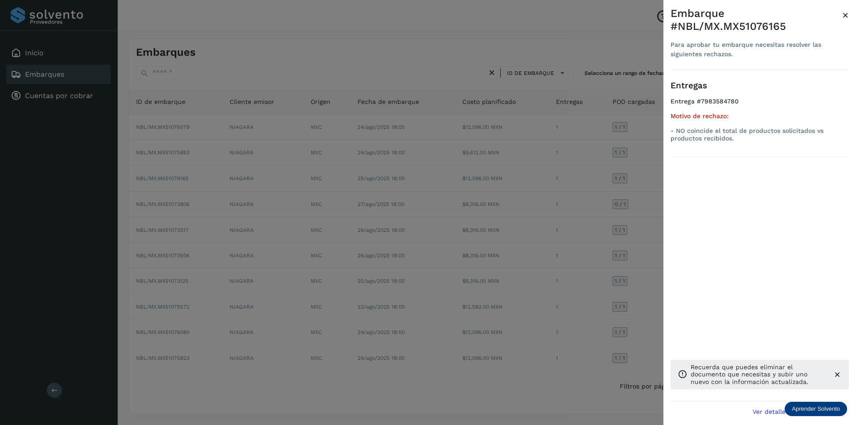
click at [604, 192] on div at bounding box center [428, 212] width 856 height 425
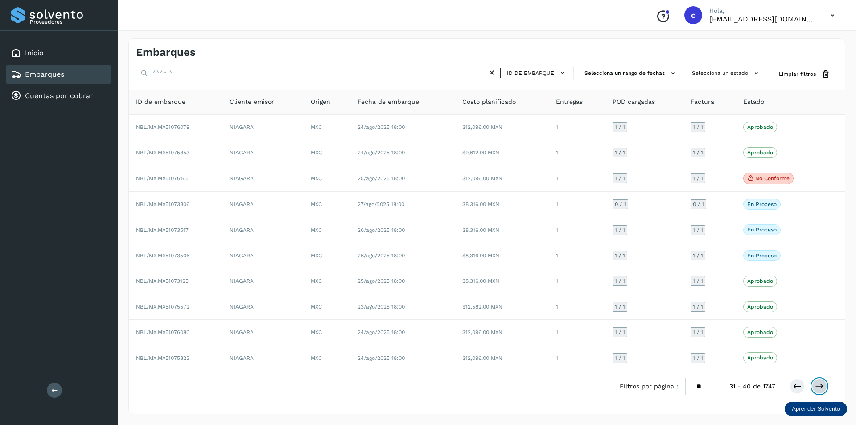
click at [821, 390] on icon at bounding box center [819, 386] width 9 height 9
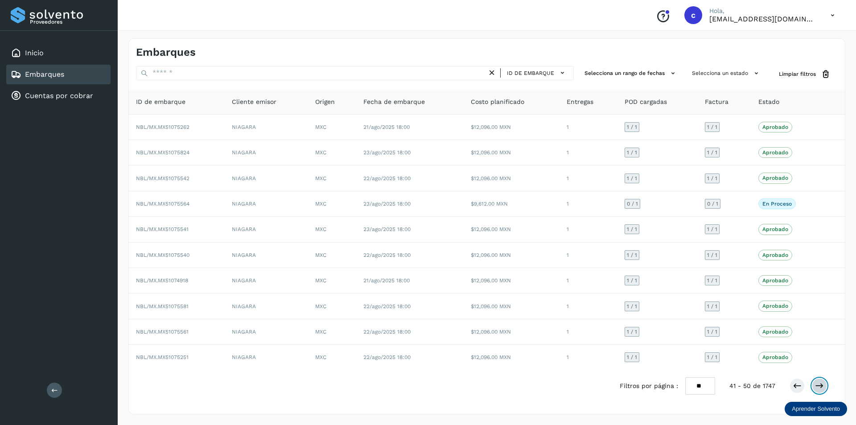
click at [820, 390] on icon at bounding box center [819, 385] width 9 height 9
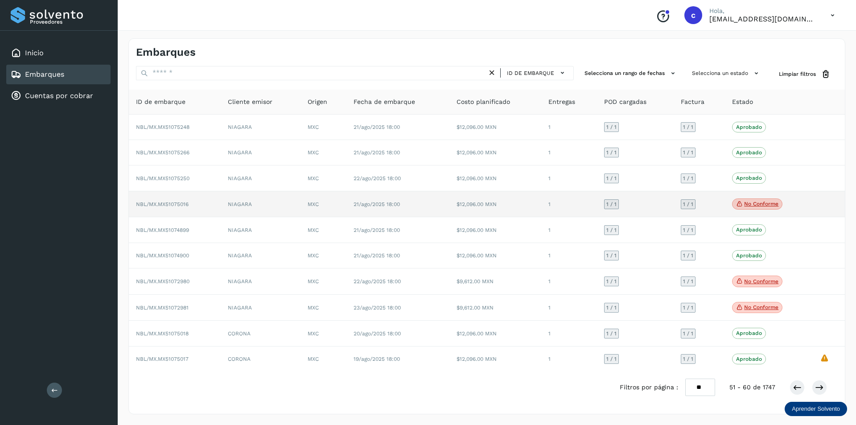
click at [771, 207] on p "No conforme" at bounding box center [761, 204] width 34 height 6
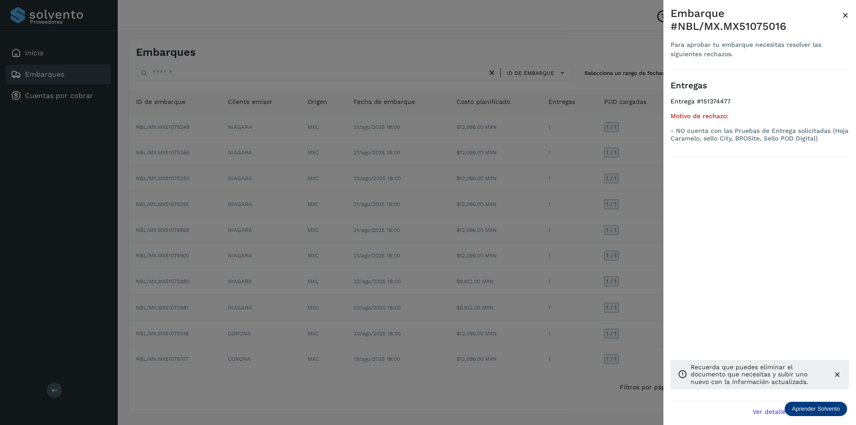
click at [619, 191] on div at bounding box center [428, 212] width 856 height 425
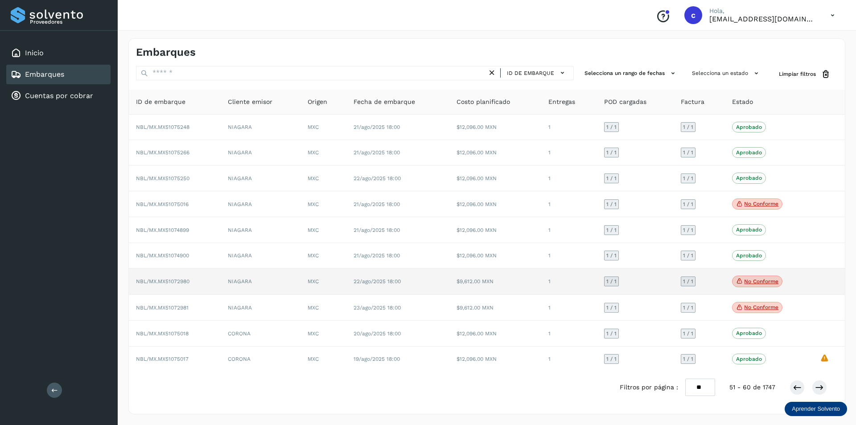
click at [757, 283] on p "No conforme" at bounding box center [761, 281] width 34 height 6
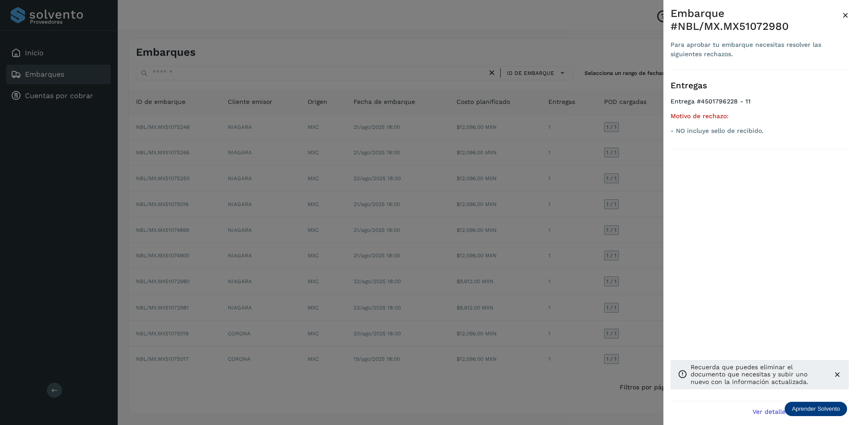
click at [578, 268] on div at bounding box center [428, 212] width 856 height 425
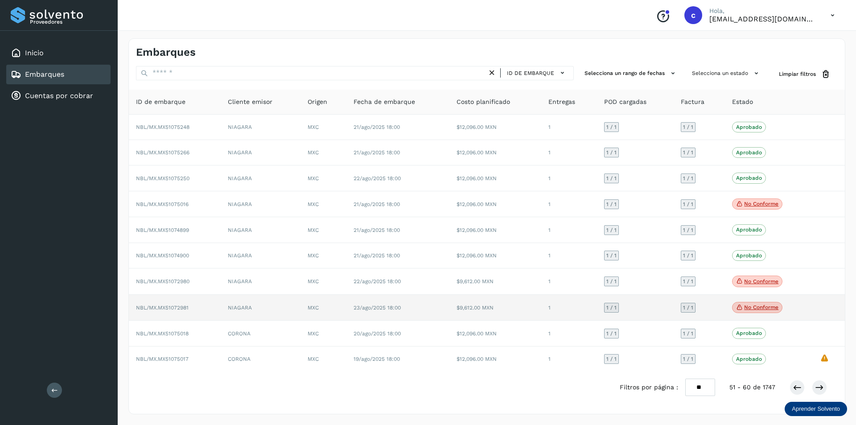
click at [754, 308] on p "No conforme" at bounding box center [761, 307] width 34 height 6
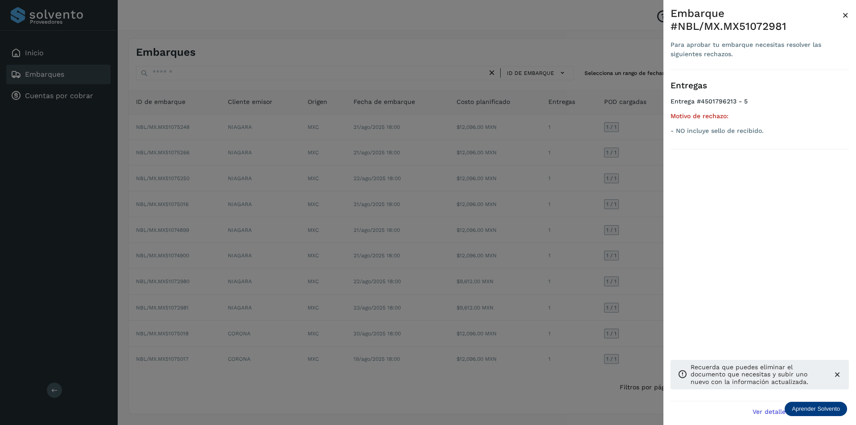
click at [550, 276] on div at bounding box center [428, 212] width 856 height 425
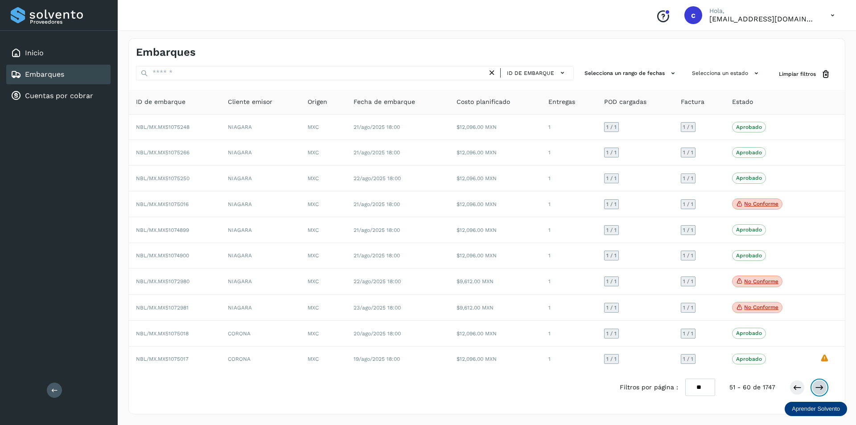
click at [825, 384] on button at bounding box center [819, 387] width 15 height 15
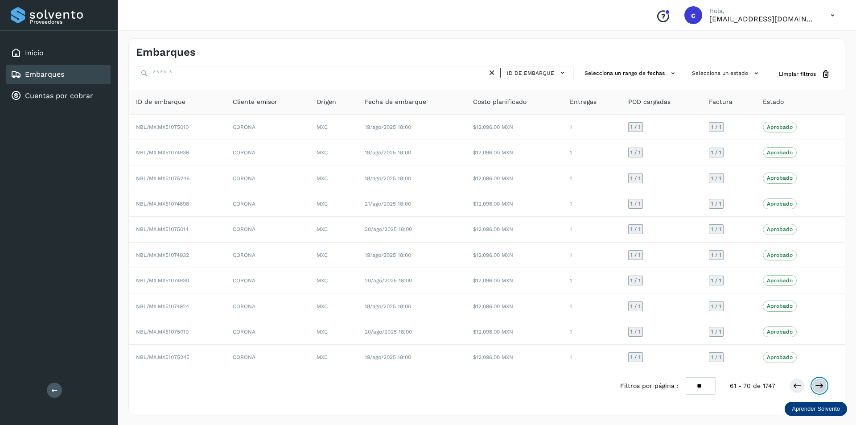
click at [823, 382] on icon at bounding box center [819, 385] width 9 height 9
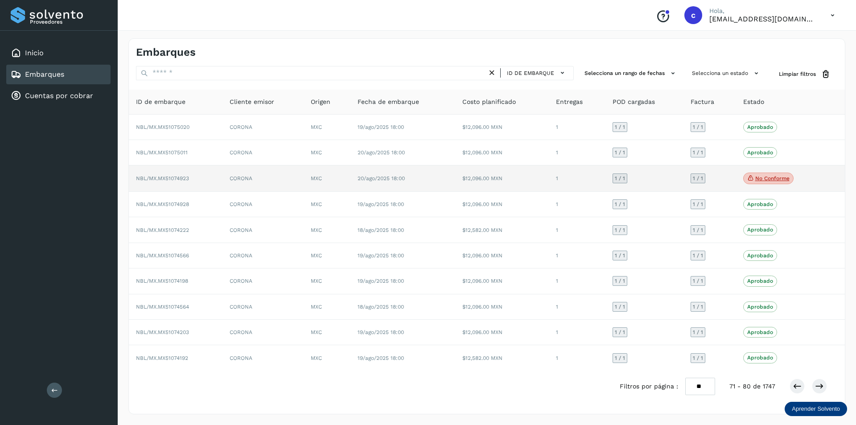
click at [777, 177] on p "No conforme" at bounding box center [772, 178] width 34 height 6
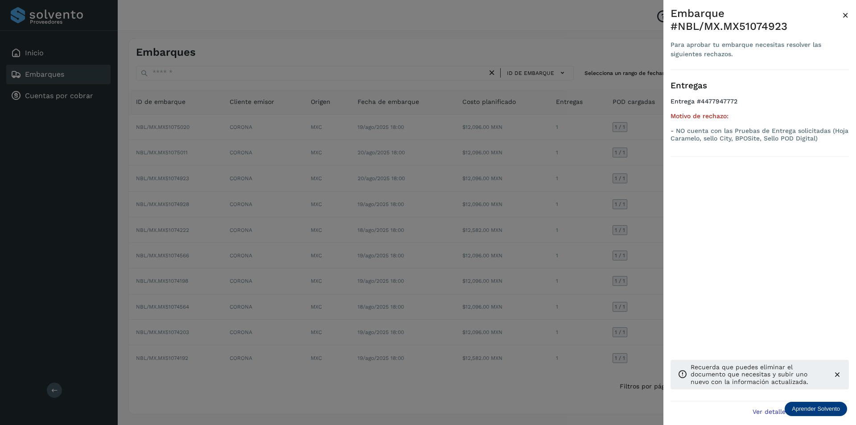
click at [551, 239] on div at bounding box center [428, 212] width 856 height 425
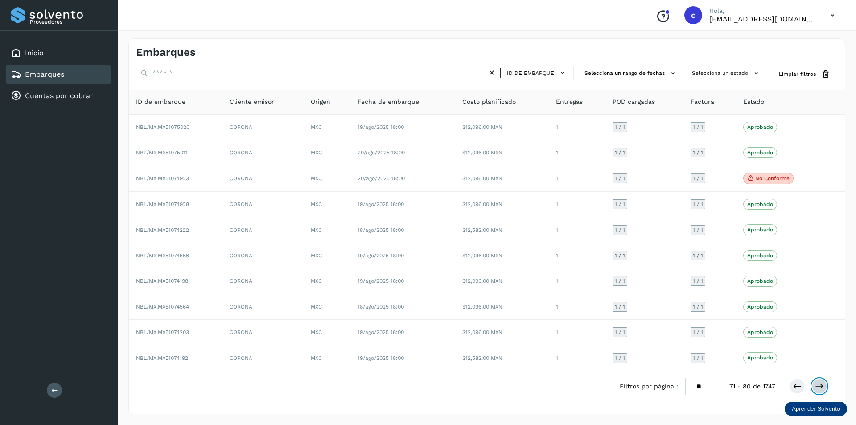
click at [815, 385] on icon at bounding box center [819, 386] width 9 height 9
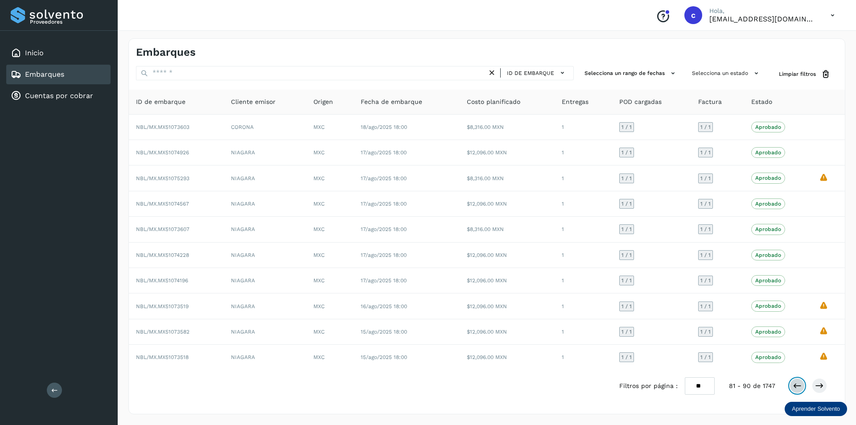
click at [796, 386] on icon at bounding box center [796, 385] width 9 height 9
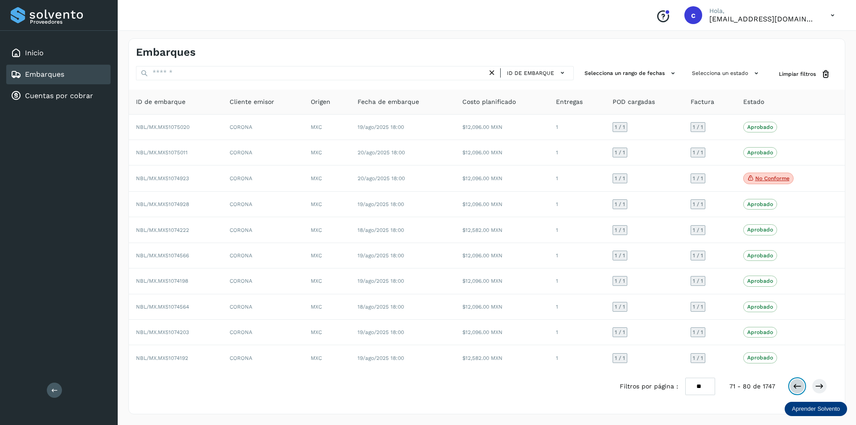
click at [796, 386] on icon at bounding box center [796, 386] width 9 height 9
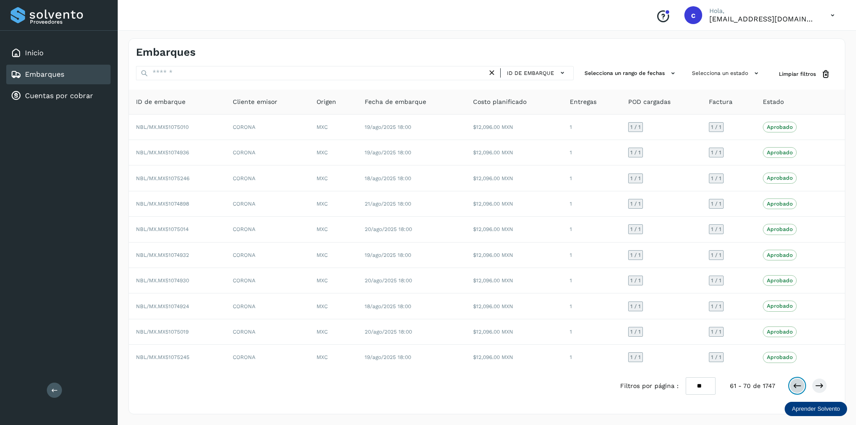
click at [796, 386] on icon at bounding box center [796, 385] width 9 height 9
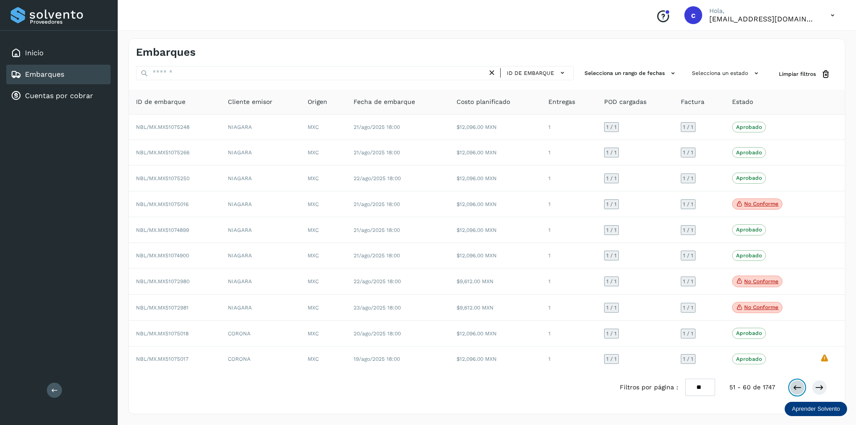
click at [796, 386] on icon at bounding box center [796, 387] width 9 height 9
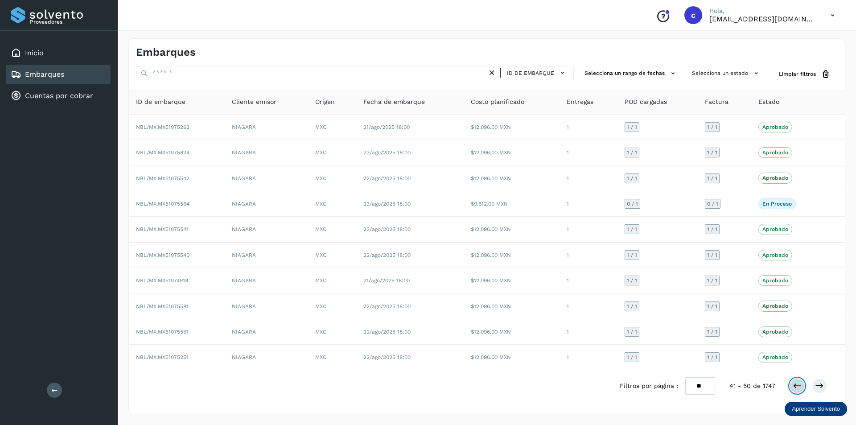
click at [796, 386] on icon at bounding box center [796, 385] width 9 height 9
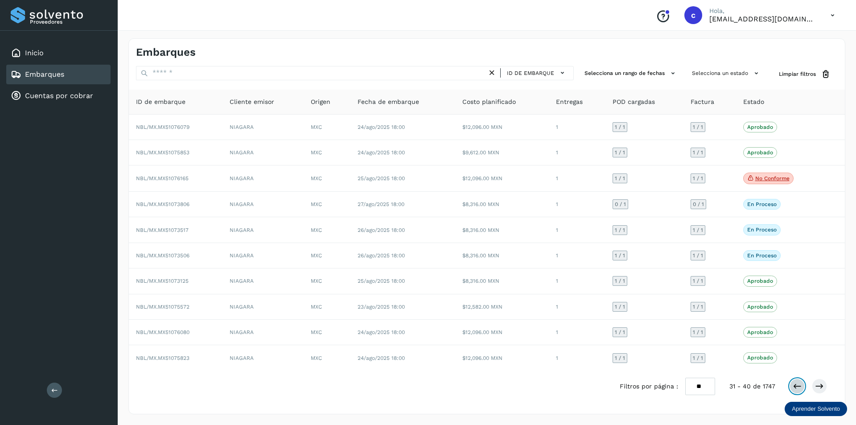
click at [796, 386] on icon at bounding box center [796, 386] width 9 height 9
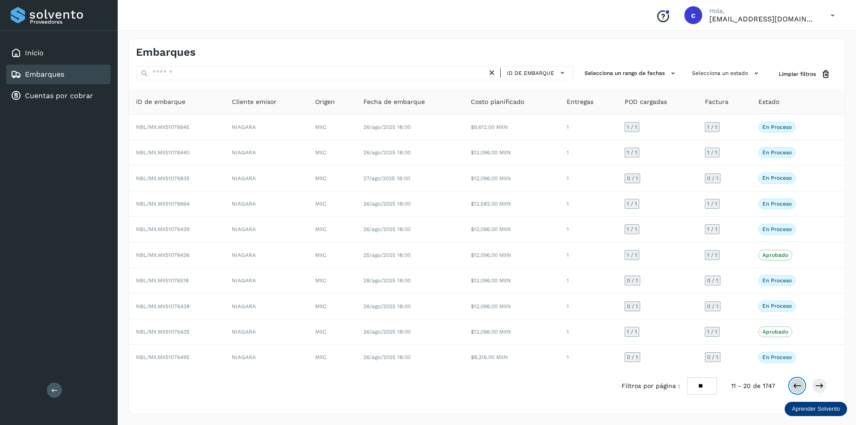
click at [796, 386] on icon at bounding box center [796, 385] width 9 height 9
